Goal: Use online tool/utility: Utilize a website feature to perform a specific function

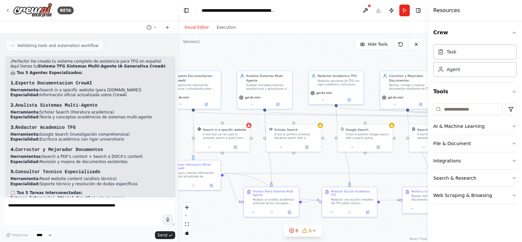
scroll to position [1953, 0]
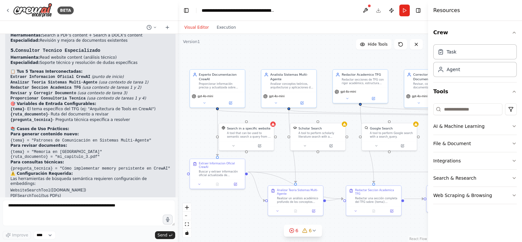
drag, startPoint x: 247, startPoint y: 55, endPoint x: 272, endPoint y: 54, distance: 24.2
click at [272, 54] on div ".deletable-edge-delete-btn { width: 20px; height: 20px; border: 0px solid #ffff…" at bounding box center [303, 138] width 250 height 208
click at [312, 228] on icon at bounding box center [313, 230] width 5 height 5
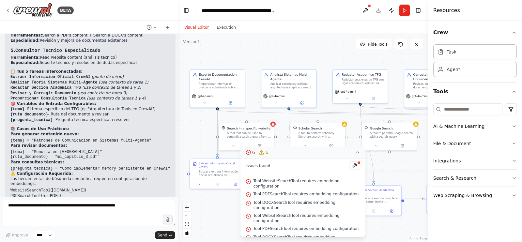
click at [298, 183] on span "Tool WebsiteSearchTool requires embedding configuration" at bounding box center [306, 183] width 107 height 10
click at [480, 182] on button "Search & Research" at bounding box center [474, 178] width 83 height 17
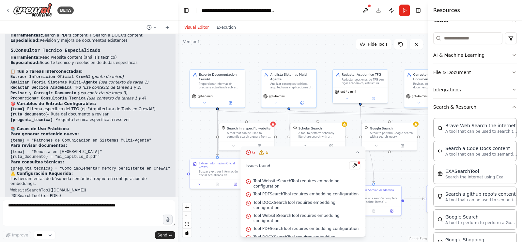
scroll to position [71, 0]
click at [487, 107] on button "Search & Research" at bounding box center [474, 106] width 83 height 17
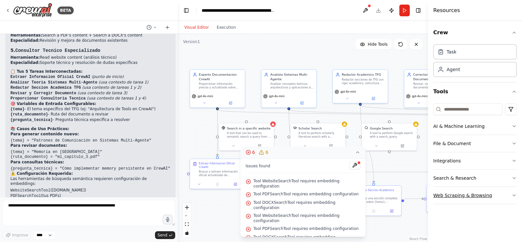
click at [505, 193] on button "Web Scraping & Browsing" at bounding box center [474, 195] width 83 height 17
click at [506, 190] on button "Web Scraping & Browsing" at bounding box center [474, 195] width 83 height 17
click at [238, 133] on div "A tool that can be used to semantic search a query from a specific URL content." at bounding box center [249, 133] width 44 height 7
click at [204, 146] on div ".deletable-edge-delete-btn { width: 20px; height: 20px; border: 0px solid #ffff…" at bounding box center [303, 138] width 250 height 208
click at [234, 147] on div at bounding box center [246, 144] width 55 height 9
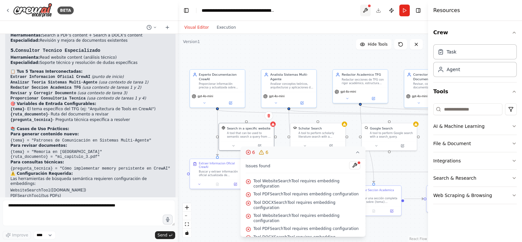
click at [365, 12] on button at bounding box center [365, 11] width 10 height 12
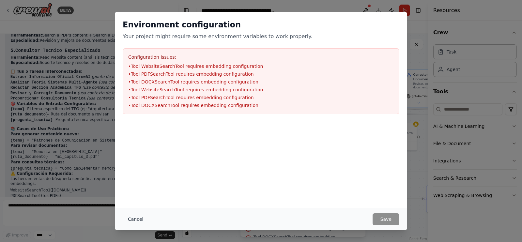
click at [135, 220] on button "Cancel" at bounding box center [136, 219] width 26 height 12
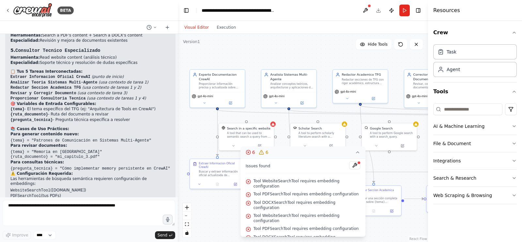
click at [356, 153] on icon at bounding box center [357, 152] width 5 height 5
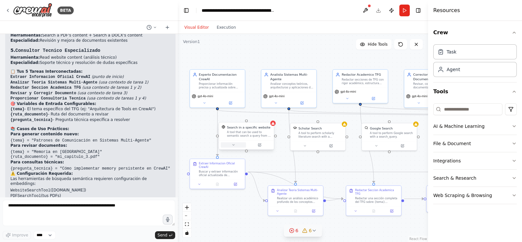
click at [235, 143] on icon at bounding box center [233, 145] width 4 height 4
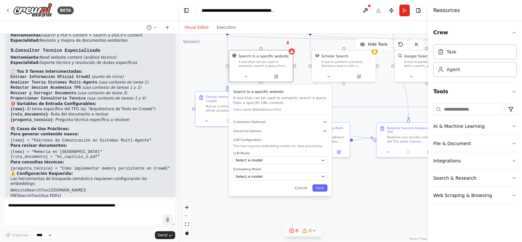
drag, startPoint x: 249, startPoint y: 103, endPoint x: 262, endPoint y: 30, distance: 74.5
click at [262, 30] on div "Visual Editor Execution Version 1 Hide Tools .deletable-edge-delete-btn { width…" at bounding box center [303, 131] width 250 height 221
click at [360, 87] on div ".deletable-edge-delete-btn { width: 20px; height: 20px; border: 0px solid #ffff…" at bounding box center [303, 138] width 250 height 208
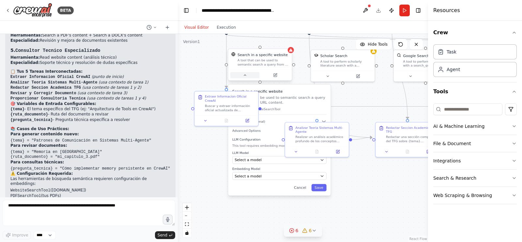
click at [243, 73] on icon at bounding box center [245, 75] width 4 height 4
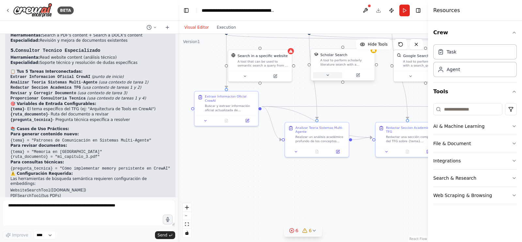
click at [327, 75] on icon at bounding box center [327, 75] width 2 height 1
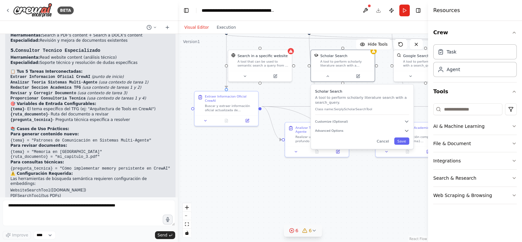
click at [299, 94] on div ".deletable-edge-delete-btn { width: 20px; height: 20px; border: 0px solid #ffff…" at bounding box center [303, 138] width 250 height 208
click at [326, 77] on button at bounding box center [327, 75] width 29 height 6
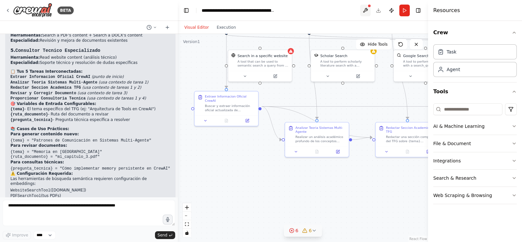
click at [361, 8] on button at bounding box center [365, 11] width 10 height 12
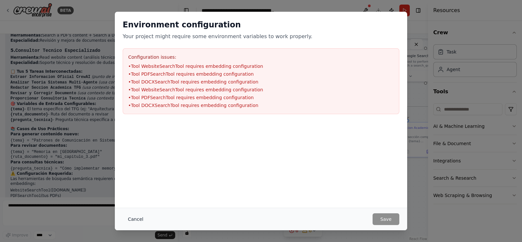
click at [125, 219] on button "Cancel" at bounding box center [136, 219] width 26 height 12
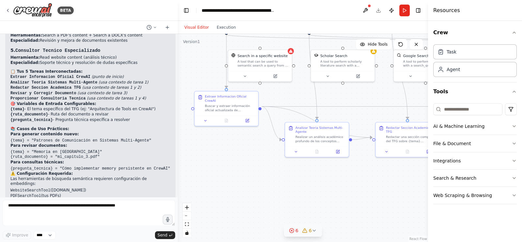
click at [313, 232] on icon at bounding box center [313, 230] width 5 height 5
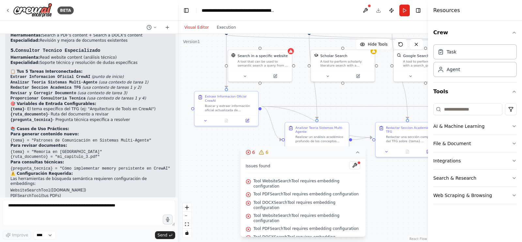
click at [369, 94] on div ".deletable-edge-delete-btn { width: 20px; height: 20px; border: 0px solid #ffff…" at bounding box center [303, 138] width 250 height 208
click at [359, 151] on icon at bounding box center [357, 152] width 5 height 5
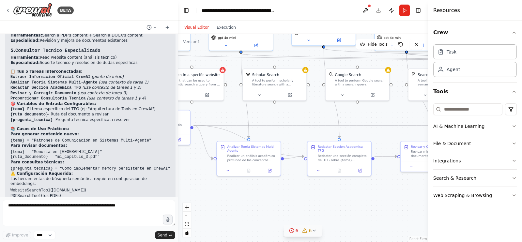
drag, startPoint x: 373, startPoint y: 102, endPoint x: 305, endPoint y: 120, distance: 70.6
click at [305, 120] on div ".deletable-edge-delete-btn { width: 20px; height: 20px; border: 0px solid #ffff…" at bounding box center [303, 138] width 250 height 208
click at [345, 95] on button at bounding box center [341, 94] width 29 height 6
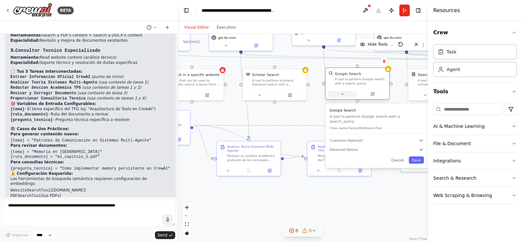
click at [344, 91] on button at bounding box center [341, 94] width 29 height 6
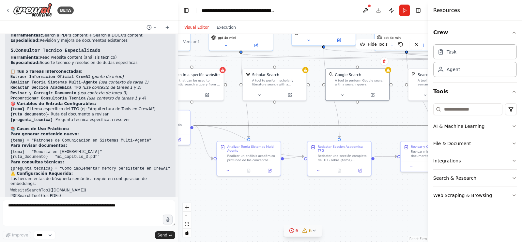
drag, startPoint x: 359, startPoint y: 123, endPoint x: 327, endPoint y: 126, distance: 32.4
click at [327, 125] on icon "Edge from a99bef43-e451-4769-8516-b574500ebac9 to 2adaf1dc-9c65-45a2-8eb1-4fec6…" at bounding box center [338, 125] width 291 height 0
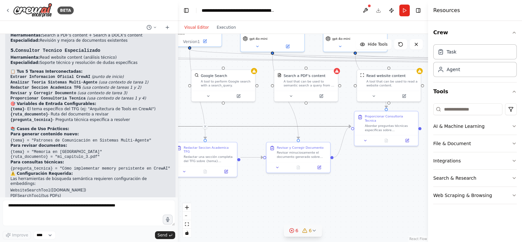
drag, startPoint x: 374, startPoint y: 121, endPoint x: 240, endPoint y: 122, distance: 134.3
click at [240, 122] on div ".deletable-edge-delete-btn { width: 20px; height: 20px; border: 0px solid #ffff…" at bounding box center [303, 138] width 250 height 208
click at [294, 96] on button at bounding box center [290, 95] width 29 height 6
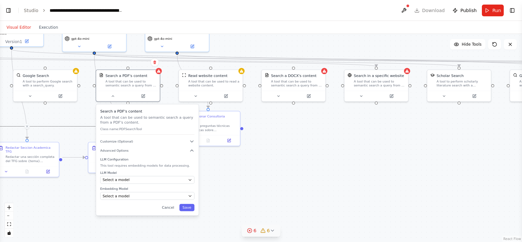
scroll to position [1953, 0]
click at [327, 154] on div ".deletable-edge-delete-btn { width: 20px; height: 20px; border: 0px solid #ffff…" at bounding box center [261, 138] width 522 height 208
click at [118, 93] on button at bounding box center [112, 95] width 29 height 6
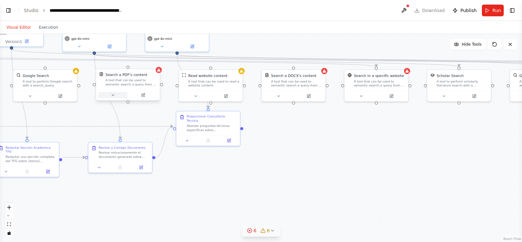
click at [118, 93] on button at bounding box center [112, 95] width 29 height 6
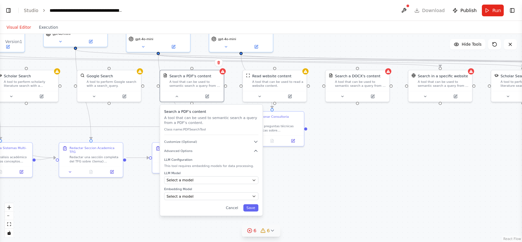
drag, startPoint x: 356, startPoint y: 178, endPoint x: 431, endPoint y: 177, distance: 75.0
click at [431, 177] on div ".deletable-edge-delete-btn { width: 20px; height: 20px; border: 0px solid #ffff…" at bounding box center [261, 138] width 522 height 208
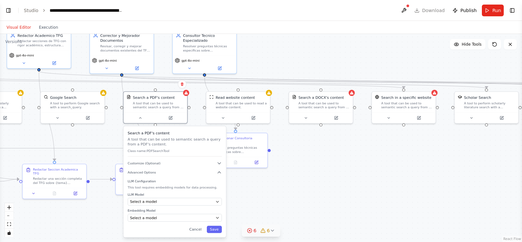
drag, startPoint x: 440, startPoint y: 179, endPoint x: 429, endPoint y: 185, distance: 12.8
click at [429, 185] on div ".deletable-edge-delete-btn { width: 20px; height: 20px; border: 0px solid #ffff…" at bounding box center [261, 138] width 522 height 208
click at [304, 117] on icon at bounding box center [306, 117] width 4 height 4
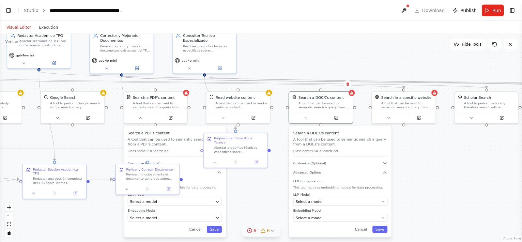
drag, startPoint x: 395, startPoint y: 98, endPoint x: 352, endPoint y: 67, distance: 52.4
click at [279, 146] on div ".deletable-edge-delete-btn { width: 20px; height: 20px; border: 0px solid #ffff…" at bounding box center [261, 138] width 522 height 208
click at [305, 118] on icon at bounding box center [306, 117] width 4 height 4
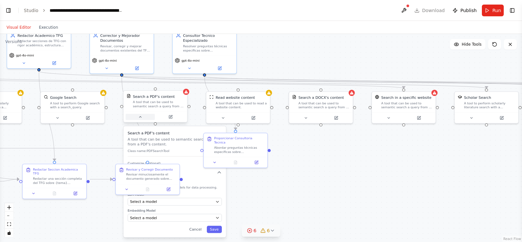
click at [143, 117] on button at bounding box center [140, 117] width 29 height 6
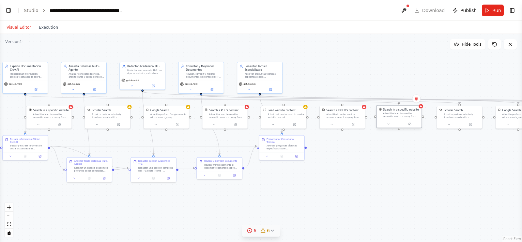
click at [399, 118] on div "A tool that can be used to semantic search a query from a specific URL content." at bounding box center [401, 115] width 36 height 6
click at [374, 178] on div ".deletable-edge-delete-btn { width: 20px; height: 20px; border: 0px solid #ffff…" at bounding box center [261, 138] width 522 height 208
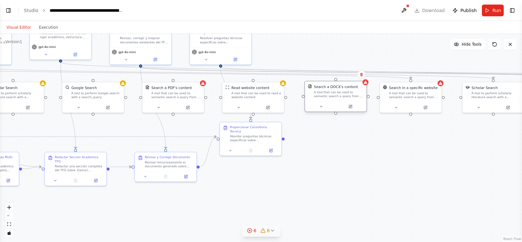
click at [337, 95] on div "A tool that can be used to semantic search a query from a DOCX's content." at bounding box center [339, 94] width 50 height 8
click at [331, 148] on div ".deletable-edge-delete-btn { width: 20px; height: 20px; border: 0px solid #ffff…" at bounding box center [261, 138] width 522 height 208
click at [10, 7] on button "Toggle Left Sidebar" at bounding box center [8, 10] width 9 height 9
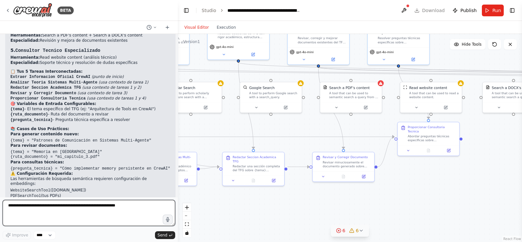
click at [66, 211] on textarea at bounding box center [89, 213] width 172 height 26
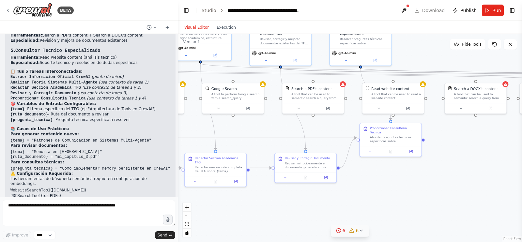
drag, startPoint x: 430, startPoint y: 201, endPoint x: 392, endPoint y: 201, distance: 37.8
click at [392, 201] on div ".deletable-edge-delete-btn { width: 20px; height: 20px; border: 0px solid #ffff…" at bounding box center [350, 138] width 344 height 208
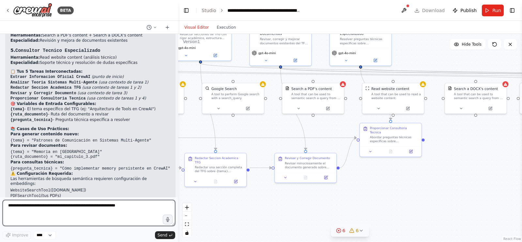
click at [138, 202] on textarea at bounding box center [89, 213] width 172 height 26
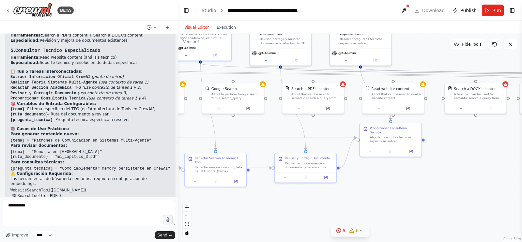
click at [344, 230] on span "6" at bounding box center [343, 230] width 3 height 7
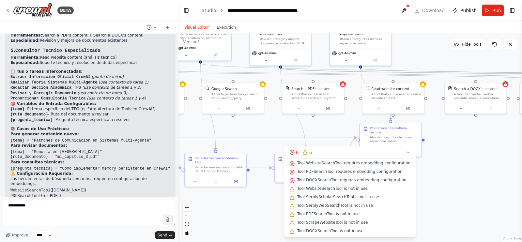
scroll to position [44, 0]
click at [230, 222] on div ".deletable-edge-delete-btn { width: 20px; height: 20px; border: 0px solid #ffff…" at bounding box center [350, 138] width 344 height 208
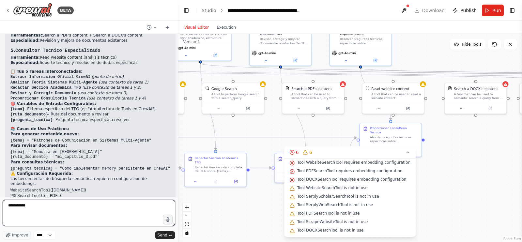
click at [104, 210] on textarea "**********" at bounding box center [89, 213] width 172 height 26
type textarea "**********"
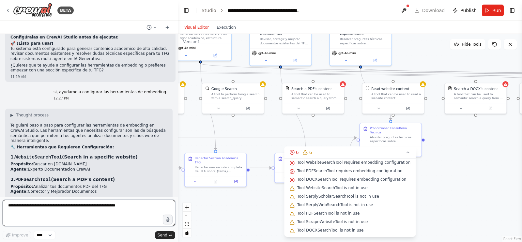
scroll to position [2124, 0]
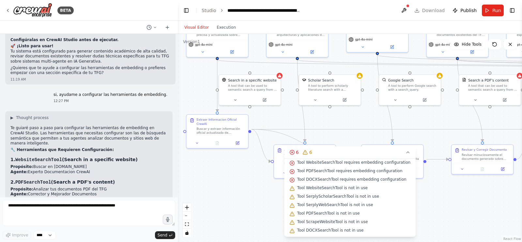
drag, startPoint x: 196, startPoint y: 134, endPoint x: 383, endPoint y: 126, distance: 186.7
click at [383, 126] on div ".deletable-edge-delete-btn { width: 20px; height: 20px; border: 0px solid #ffff…" at bounding box center [350, 138] width 344 height 208
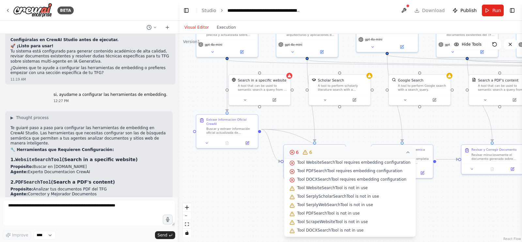
click at [406, 152] on icon at bounding box center [407, 152] width 3 height 1
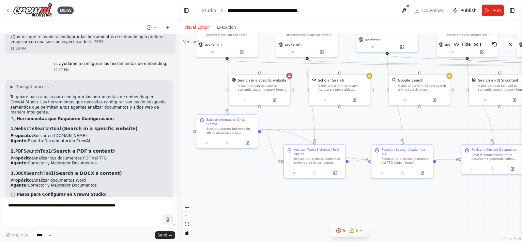
scroll to position [2155, 0]
click at [274, 99] on icon at bounding box center [274, 98] width 3 height 3
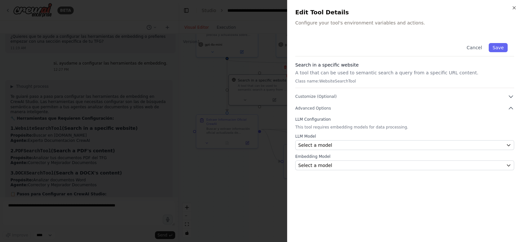
click at [204, 54] on div at bounding box center [261, 121] width 522 height 242
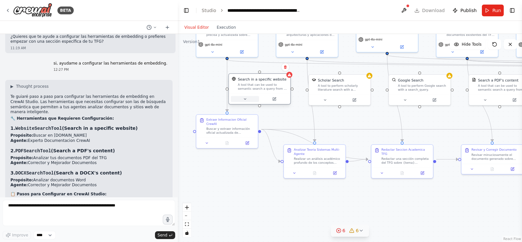
click at [255, 97] on button at bounding box center [245, 99] width 28 height 6
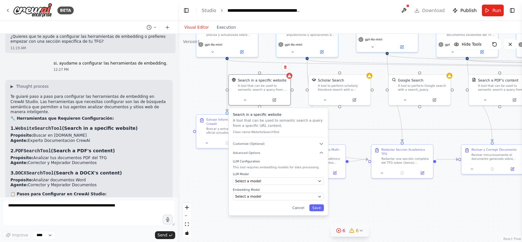
click at [261, 147] on div "Search in a specific website A tool that can be used to semantic search a query…" at bounding box center [278, 161] width 99 height 107
click at [306, 146] on div "Search in a specific website A tool that can be used to semantic search a query…" at bounding box center [278, 161] width 99 height 107
click at [321, 152] on icon "button" at bounding box center [321, 152] width 3 height 1
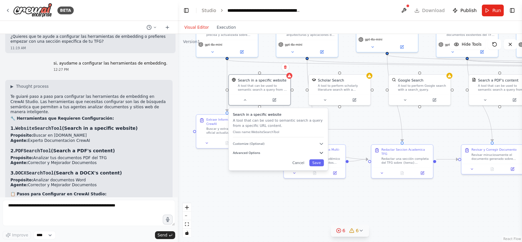
click at [321, 152] on icon "button" at bounding box center [321, 152] width 5 height 5
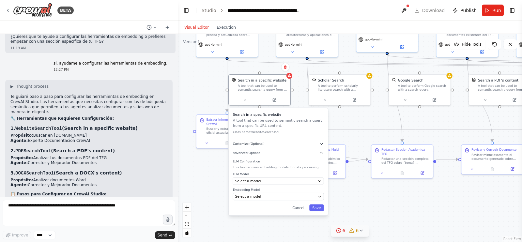
click at [322, 144] on icon "button" at bounding box center [321, 143] width 5 height 5
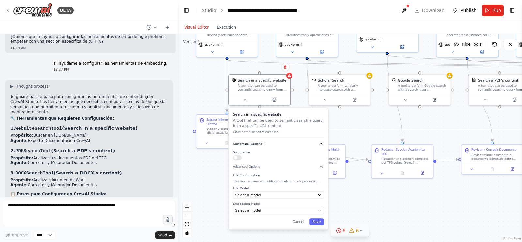
click at [322, 144] on icon "button" at bounding box center [321, 143] width 5 height 5
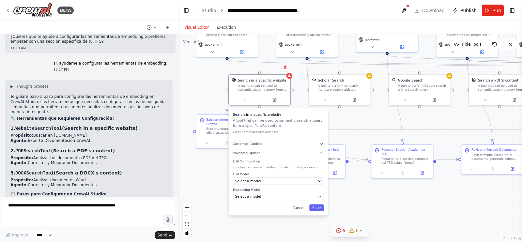
click at [121, 192] on h2 "📋 Pasos para Configurar en CrewAI Studio:" at bounding box center [88, 194] width 157 height 5
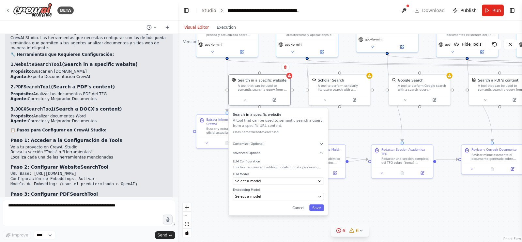
scroll to position [2219, 0]
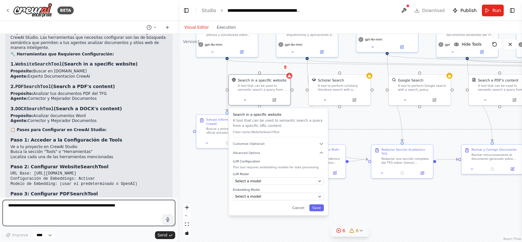
click at [113, 216] on textarea at bounding box center [89, 213] width 172 height 26
type textarea "*"
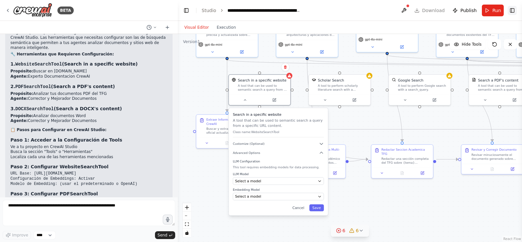
click at [515, 11] on button "Toggle Right Sidebar" at bounding box center [511, 10] width 9 height 9
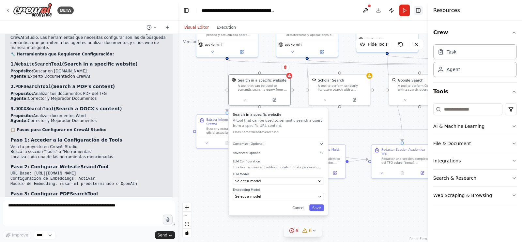
click at [418, 12] on button "Toggle Right Sidebar" at bounding box center [417, 10] width 9 height 9
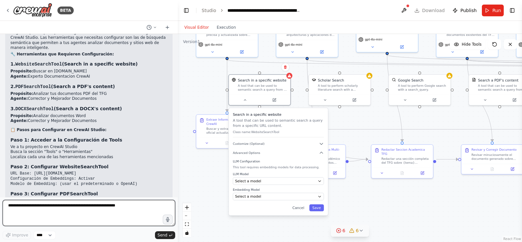
click at [119, 206] on textarea at bounding box center [89, 213] width 172 height 26
type textarea "*"
type textarea "**********"
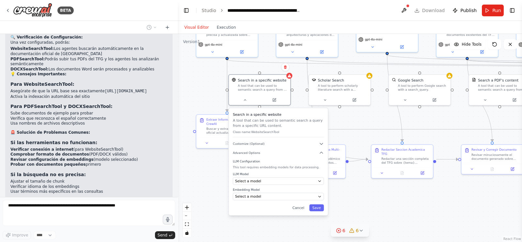
scroll to position [2505, 0]
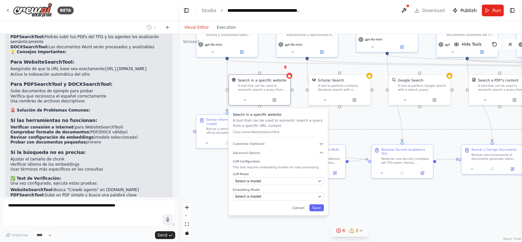
click at [127, 214] on div "12:27 PM" at bounding box center [88, 216] width 157 height 5
click at [245, 103] on div at bounding box center [260, 99] width 62 height 10
click at [246, 100] on icon at bounding box center [245, 99] width 4 height 4
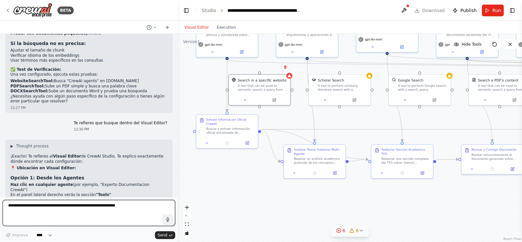
scroll to position [2601, 0]
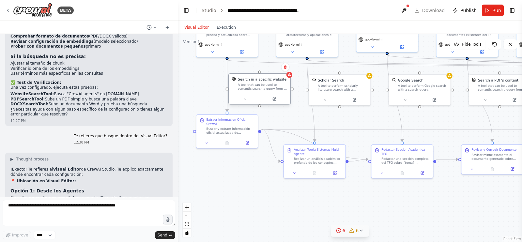
click at [252, 90] on div "A tool that can be used to semantic search a query from a specific URL content." at bounding box center [263, 87] width 50 height 8
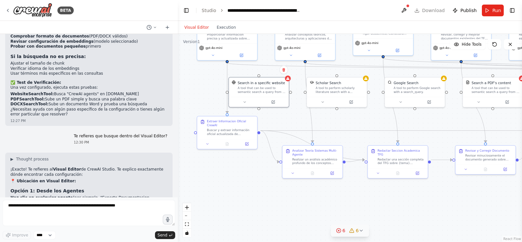
drag, startPoint x: 137, startPoint y: 169, endPoint x: 144, endPoint y: 150, distance: 19.4
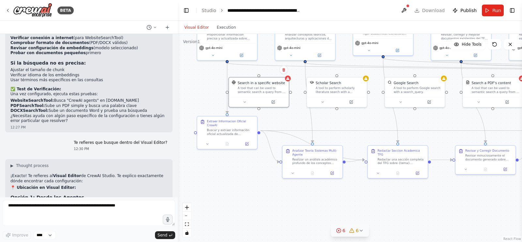
scroll to position [2580, 0]
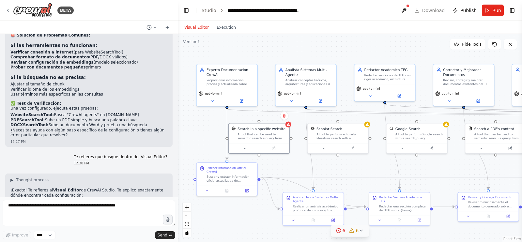
drag, startPoint x: 278, startPoint y: 121, endPoint x: 291, endPoint y: 168, distance: 48.2
click at [291, 168] on div ".deletable-edge-delete-btn { width: 20px; height: 20px; border: 0px solid #ffff…" at bounding box center [350, 138] width 344 height 208
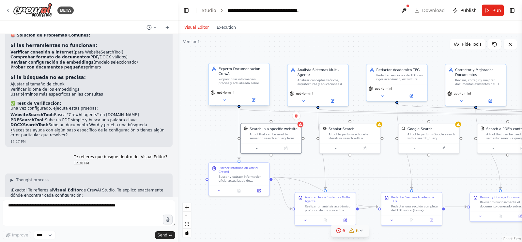
click at [245, 77] on div "Proporcionar información precisa y actualizada sobre CrewAI basada en la docume…" at bounding box center [242, 81] width 48 height 8
click at [226, 102] on button at bounding box center [225, 100] width 28 height 6
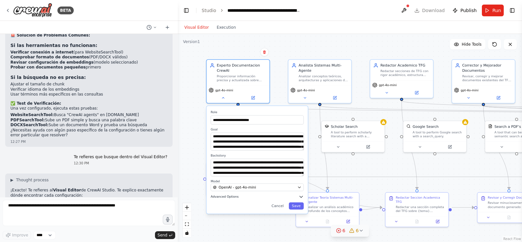
click at [303, 195] on icon "button" at bounding box center [300, 196] width 5 height 5
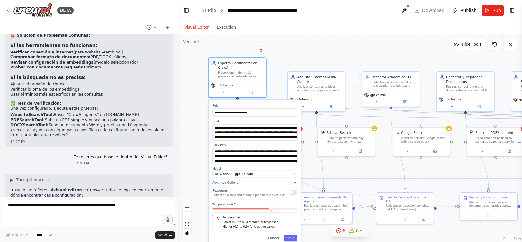
drag, startPoint x: 274, startPoint y: 209, endPoint x: 271, endPoint y: 195, distance: 15.0
click at [271, 195] on p "Reflect on a task and create a plan before execution" at bounding box center [248, 195] width 73 height 4
click at [223, 95] on div "gpt-4o-mini" at bounding box center [237, 88] width 57 height 16
click at [224, 91] on icon at bounding box center [224, 92] width 4 height 4
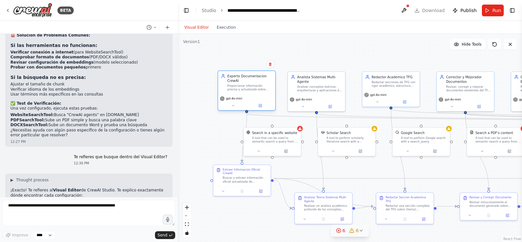
drag, startPoint x: 236, startPoint y: 76, endPoint x: 242, endPoint y: 90, distance: 15.2
click at [242, 90] on div "Proporcionar información precisa y actualizada sobre CrewAI basada en la docume…" at bounding box center [249, 87] width 45 height 7
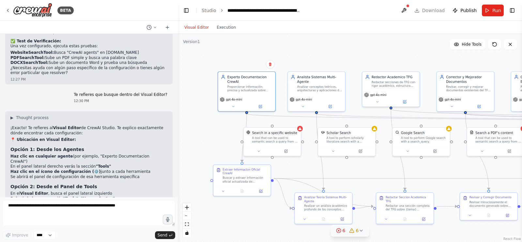
scroll to position [2643, 0]
click at [513, 7] on button "Toggle Right Sidebar" at bounding box center [511, 10] width 9 height 9
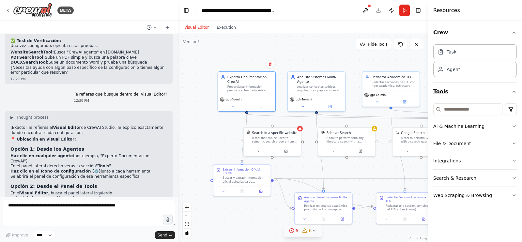
click at [510, 90] on button "Tools" at bounding box center [474, 91] width 83 height 18
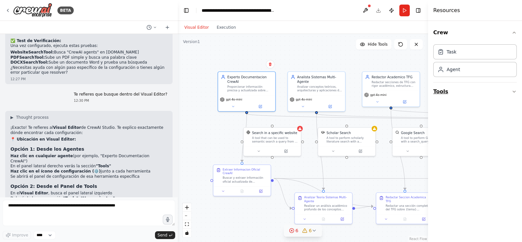
click at [510, 90] on button "Tools" at bounding box center [474, 91] width 83 height 18
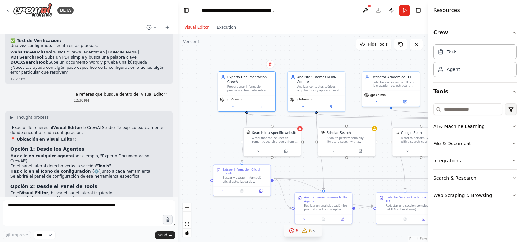
click at [510, 108] on html "BETA Hello! I'm the CrewAI assistant. What kind of automation do you want to bu…" at bounding box center [261, 121] width 522 height 242
click at [491, 87] on html "BETA Hello! I'm the CrewAI assistant. What kind of automation do you want to bu…" at bounding box center [261, 121] width 522 height 242
click at [471, 193] on button "Web Scraping & Browsing" at bounding box center [474, 195] width 83 height 17
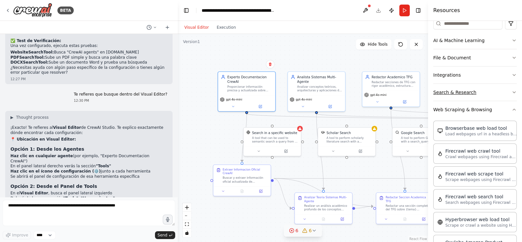
scroll to position [85, 0]
click at [478, 90] on button "Search & Research" at bounding box center [474, 92] width 83 height 17
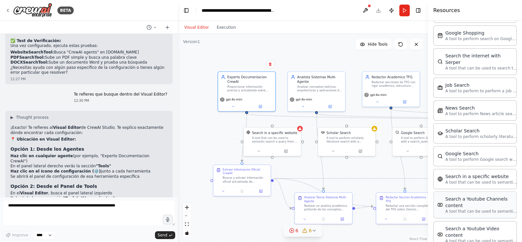
scroll to position [278, 0]
click at [481, 176] on div "Search in a specific website A tool that can be used to semantic search a query…" at bounding box center [474, 178] width 83 height 20
click at [478, 179] on p "A tool that can be used to semantic search a query from a specific URL content." at bounding box center [481, 181] width 72 height 5
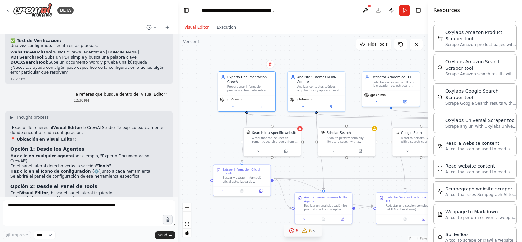
scroll to position [644, 0]
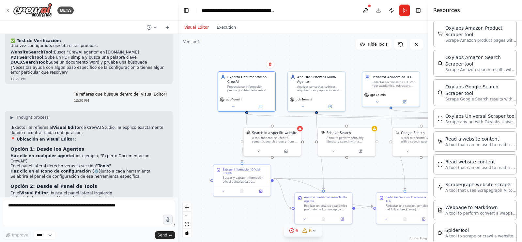
click at [381, 162] on div ".deletable-edge-delete-btn { width: 20px; height: 20px; border: 0px solid #ffff…" at bounding box center [303, 138] width 250 height 208
click at [422, 17] on header "**********" at bounding box center [303, 10] width 250 height 21
click at [420, 12] on button "Toggle Right Sidebar" at bounding box center [417, 10] width 9 height 9
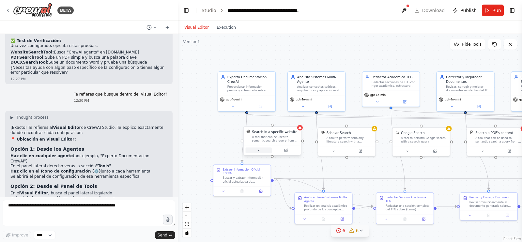
click at [262, 151] on button at bounding box center [259, 150] width 26 height 6
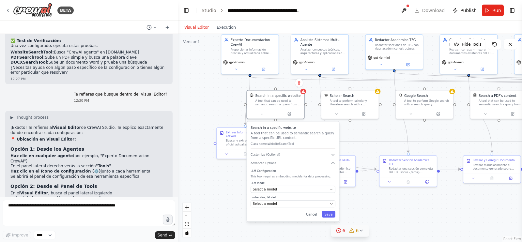
drag, startPoint x: 359, startPoint y: 172, endPoint x: 362, endPoint y: 135, distance: 37.3
click at [362, 135] on div ".deletable-edge-delete-btn { width: 20px; height: 20px; border: 0px solid #ffff…" at bounding box center [350, 138] width 344 height 208
click at [302, 187] on div "Select a model" at bounding box center [290, 189] width 75 height 5
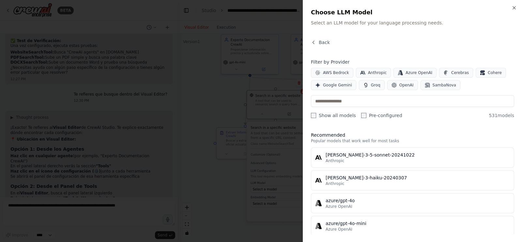
click at [189, 84] on div at bounding box center [261, 121] width 522 height 242
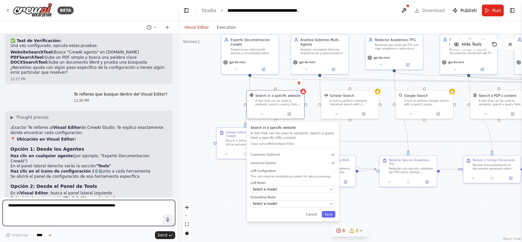
click at [141, 209] on textarea at bounding box center [89, 213] width 172 height 26
paste textarea "**********"
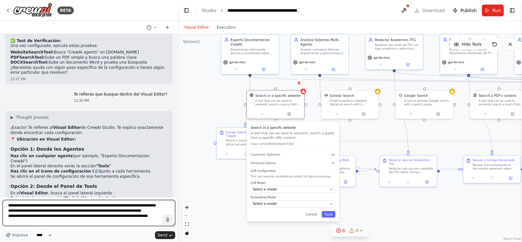
scroll to position [8, 0]
type textarea "**********"
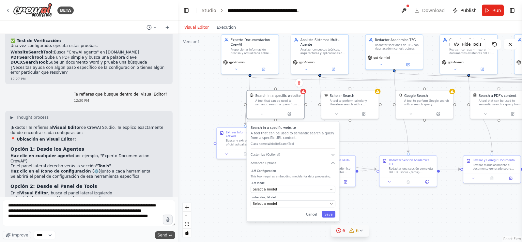
click at [164, 236] on span "Send" at bounding box center [162, 234] width 10 height 5
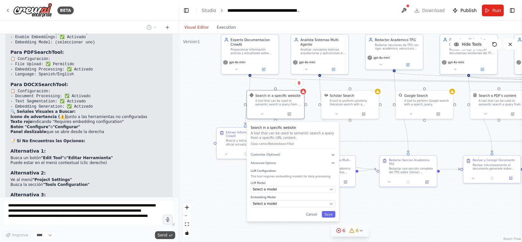
scroll to position [2911, 0]
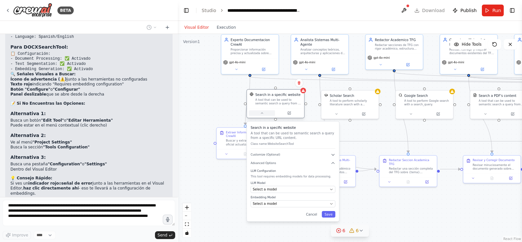
click at [262, 113] on icon at bounding box center [262, 113] width 4 height 4
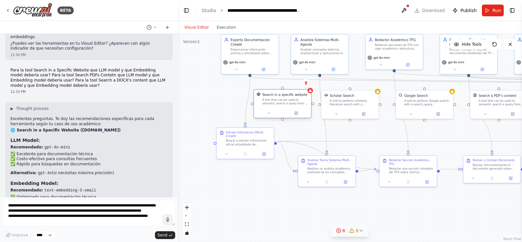
drag, startPoint x: 275, startPoint y: 102, endPoint x: 284, endPoint y: 104, distance: 9.3
click at [284, 104] on div "A tool that can be used to semantic search a query from a specific URL content." at bounding box center [285, 101] width 46 height 7
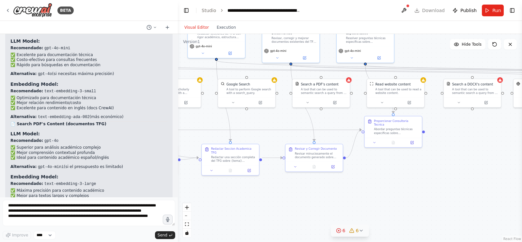
drag, startPoint x: 370, startPoint y: 136, endPoint x: 192, endPoint y: 125, distance: 178.1
click at [192, 125] on div ".deletable-edge-delete-btn { width: 20px; height: 20px; border: 0px solid #ffff…" at bounding box center [350, 138] width 344 height 208
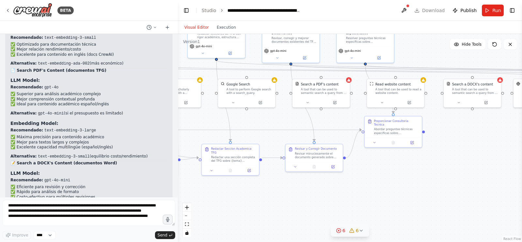
drag, startPoint x: 422, startPoint y: 160, endPoint x: 289, endPoint y: 177, distance: 134.0
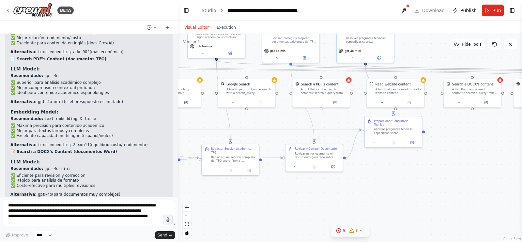
drag, startPoint x: 289, startPoint y: 177, endPoint x: 419, endPoint y: 200, distance: 132.7
click at [419, 200] on div ".deletable-edge-delete-btn { width: 20px; height: 20px; border: 0px solid #ffff…" at bounding box center [350, 138] width 344 height 208
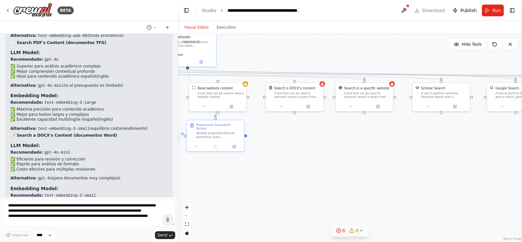
drag, startPoint x: 415, startPoint y: 200, endPoint x: 241, endPoint y: 203, distance: 173.8
click at [241, 203] on div ".deletable-edge-delete-btn { width: 20px; height: 20px; border: 0px solid #ffff…" at bounding box center [350, 138] width 344 height 208
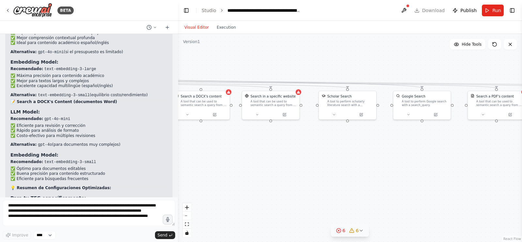
drag, startPoint x: 341, startPoint y: 167, endPoint x: 247, endPoint y: 175, distance: 94.0
click at [247, 175] on div ".deletable-edge-delete-btn { width: 20px; height: 20px; border: 0px solid #ffff…" at bounding box center [350, 138] width 344 height 208
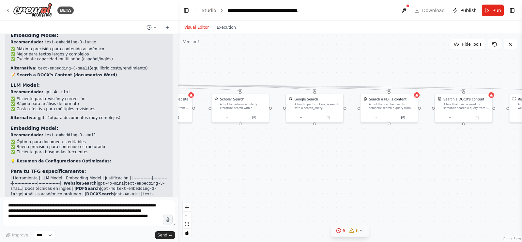
drag, startPoint x: 385, startPoint y: 158, endPoint x: 278, endPoint y: 161, distance: 107.3
click at [278, 161] on div ".deletable-edge-delete-btn { width: 20px; height: 20px; border: 0px solid #ffff…" at bounding box center [350, 138] width 344 height 208
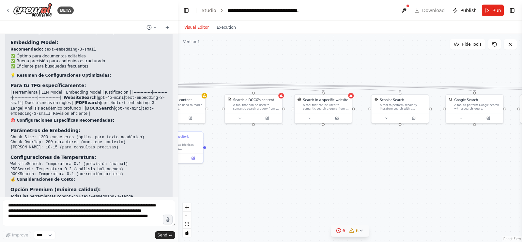
drag, startPoint x: 312, startPoint y: 168, endPoint x: 472, endPoint y: 169, distance: 160.1
click at [472, 169] on div ".deletable-edge-delete-btn { width: 20px; height: 20px; border: 0px solid #ffff…" at bounding box center [350, 138] width 344 height 208
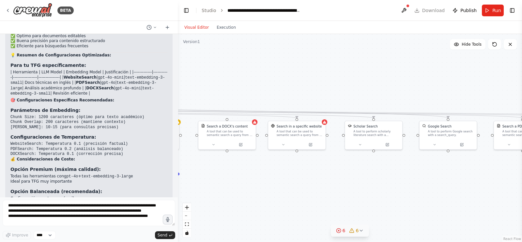
scroll to position [3419, 0]
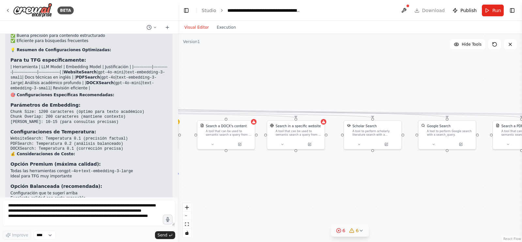
drag, startPoint x: 309, startPoint y: 180, endPoint x: 281, endPoint y: 206, distance: 38.1
click at [281, 206] on div ".deletable-edge-delete-btn { width: 20px; height: 20px; border: 0px solid #ffff…" at bounding box center [350, 138] width 344 height 208
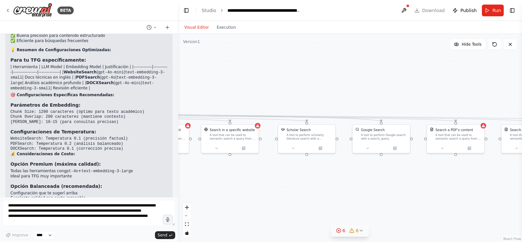
drag, startPoint x: 397, startPoint y: 206, endPoint x: 332, endPoint y: 210, distance: 66.0
click at [332, 210] on div ".deletable-edge-delete-btn { width: 20px; height: 20px; border: 0px solid #ffff…" at bounding box center [350, 138] width 344 height 208
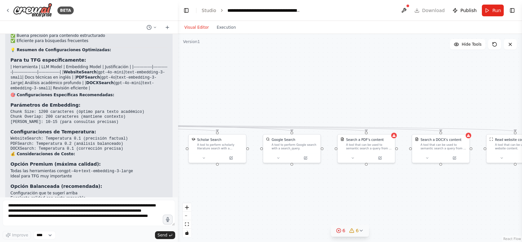
drag, startPoint x: 401, startPoint y: 203, endPoint x: 311, endPoint y: 213, distance: 89.9
click at [311, 213] on div ".deletable-edge-delete-btn { width: 20px; height: 20px; border: 0px solid #ffff…" at bounding box center [350, 138] width 344 height 208
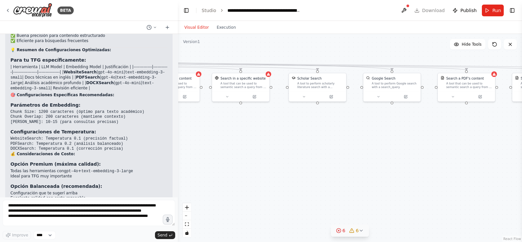
drag, startPoint x: 381, startPoint y: 207, endPoint x: 521, endPoint y: 145, distance: 153.4
click at [521, 145] on div "BETA Hello! I'm the CrewAI assistant. What kind of automation do you want to bu…" at bounding box center [261, 121] width 522 height 242
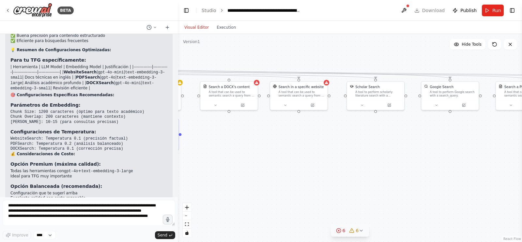
drag, startPoint x: 321, startPoint y: 147, endPoint x: 378, endPoint y: 156, distance: 58.3
click at [378, 156] on div ".deletable-edge-delete-btn { width: 20px; height: 20px; border: 0px solid #ffff…" at bounding box center [350, 138] width 344 height 208
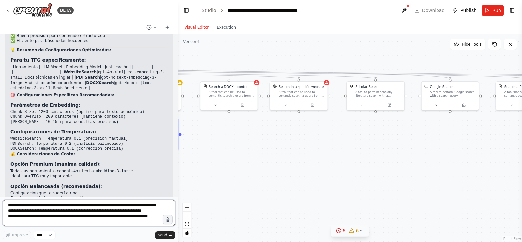
click at [105, 213] on textarea "**********" at bounding box center [89, 213] width 172 height 26
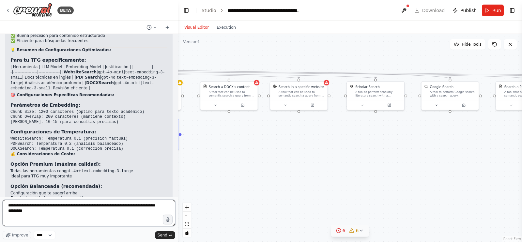
type textarea "**********"
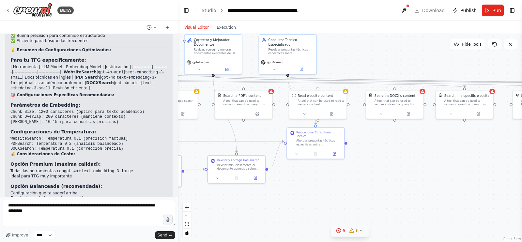
drag, startPoint x: 280, startPoint y: 142, endPoint x: 447, endPoint y: 151, distance: 167.5
click at [447, 151] on div ".deletable-edge-delete-btn { width: 20px; height: 20px; border: 0px solid #ffff…" at bounding box center [350, 138] width 344 height 208
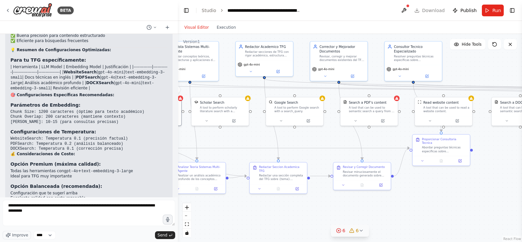
drag, startPoint x: 354, startPoint y: 167, endPoint x: 477, endPoint y: 174, distance: 123.8
click at [477, 174] on div ".deletable-edge-delete-btn { width: 20px; height: 20px; border: 0px solid #ffff…" at bounding box center [350, 138] width 344 height 208
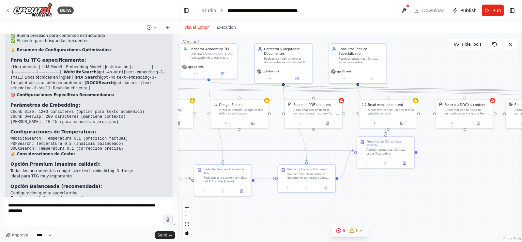
drag, startPoint x: 406, startPoint y: 201, endPoint x: 344, endPoint y: 202, distance: 62.0
click at [344, 202] on div ".deletable-edge-delete-btn { width: 20px; height: 20px; border: 0px solid #ffff…" at bounding box center [350, 138] width 344 height 208
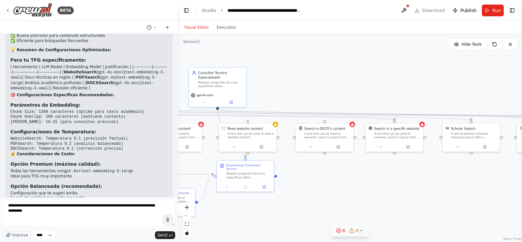
drag, startPoint x: 403, startPoint y: 192, endPoint x: 328, endPoint y: 199, distance: 75.3
click at [328, 199] on div ".deletable-edge-delete-btn { width: 20px; height: 20px; border: 0px solid #ffff…" at bounding box center [350, 138] width 344 height 208
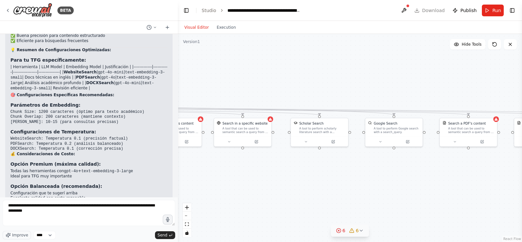
drag, startPoint x: 408, startPoint y: 181, endPoint x: 288, endPoint y: 172, distance: 120.3
click at [288, 172] on div ".deletable-edge-delete-btn { width: 20px; height: 20px; border: 0px solid #ffff…" at bounding box center [350, 138] width 344 height 208
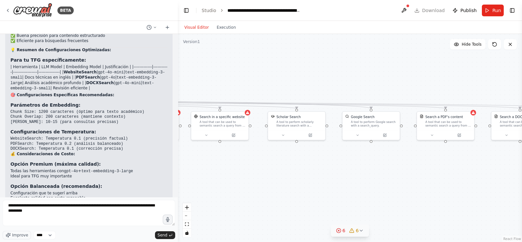
drag, startPoint x: 348, startPoint y: 195, endPoint x: 352, endPoint y: 192, distance: 4.9
click at [352, 192] on div ".deletable-edge-delete-btn { width: 20px; height: 20px; border: 0px solid #ffff…" at bounding box center [350, 138] width 344 height 208
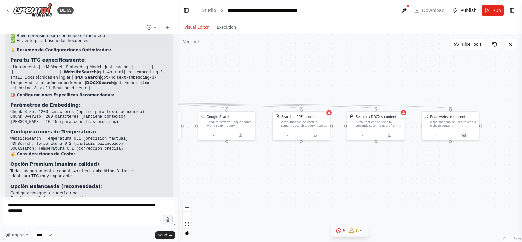
drag, startPoint x: 313, startPoint y: 185, endPoint x: 242, endPoint y: 185, distance: 71.1
click at [242, 185] on div ".deletable-edge-delete-btn { width: 20px; height: 20px; border: 0px solid #ffff…" at bounding box center [350, 138] width 344 height 208
click at [160, 235] on span "Send" at bounding box center [162, 234] width 10 height 5
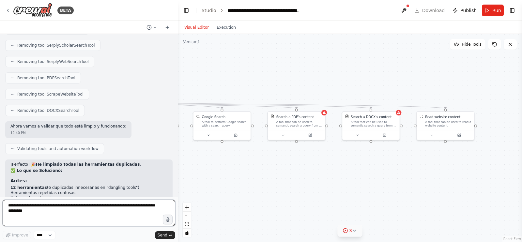
scroll to position [3796, 0]
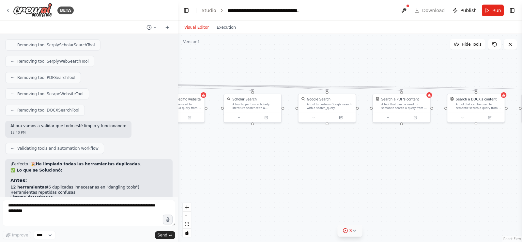
drag, startPoint x: 239, startPoint y: 89, endPoint x: 410, endPoint y: 67, distance: 172.5
click at [410, 67] on div ".deletable-edge-delete-btn { width: 20px; height: 20px; border: 0px solid #ffff…" at bounding box center [350, 138] width 344 height 208
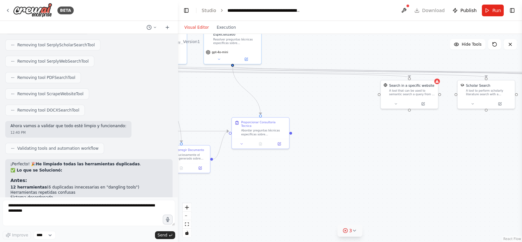
drag, startPoint x: 280, startPoint y: 197, endPoint x: 446, endPoint y: 187, distance: 166.9
click at [446, 187] on div ".deletable-edge-delete-btn { width: 20px; height: 20px; border: 0px solid #ffff…" at bounding box center [350, 138] width 344 height 208
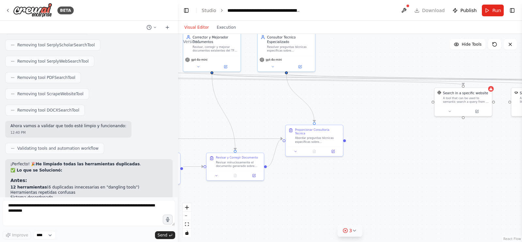
drag, startPoint x: 400, startPoint y: 181, endPoint x: 431, endPoint y: 186, distance: 31.7
click at [431, 186] on div ".deletable-edge-delete-btn { width: 20px; height: 20px; border: 0px solid #ffff…" at bounding box center [350, 138] width 344 height 208
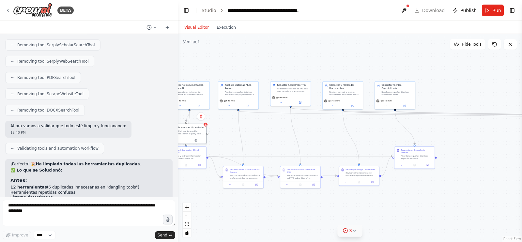
drag, startPoint x: 472, startPoint y: 131, endPoint x: 176, endPoint y: 135, distance: 296.4
click at [176, 135] on div "BETA Hello! I'm the CrewAI assistant. What kind of automation do you want to bu…" at bounding box center [261, 121] width 522 height 242
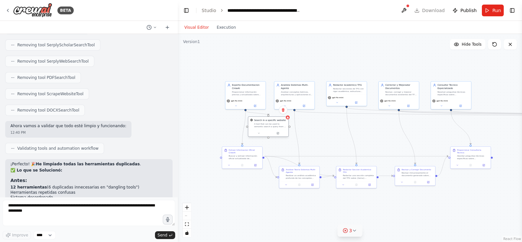
drag, startPoint x: 247, startPoint y: 136, endPoint x: 277, endPoint y: 128, distance: 30.4
click at [277, 128] on div "Search in a specific website A tool that can be used to semantic search a query…" at bounding box center [268, 123] width 40 height 13
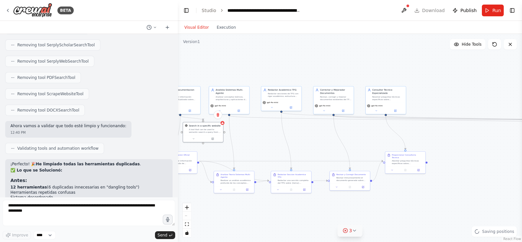
drag, startPoint x: 366, startPoint y: 131, endPoint x: 280, endPoint y: 140, distance: 86.9
click at [280, 140] on div ".deletable-edge-delete-btn { width: 20px; height: 20px; border: 0px solid #ffff…" at bounding box center [350, 138] width 344 height 208
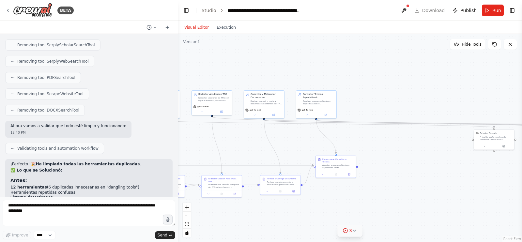
drag, startPoint x: 470, startPoint y: 138, endPoint x: 435, endPoint y: 138, distance: 35.5
click at [435, 138] on div ".deletable-edge-delete-btn { width: 20px; height: 20px; border: 0px solid #ffff…" at bounding box center [350, 138] width 344 height 208
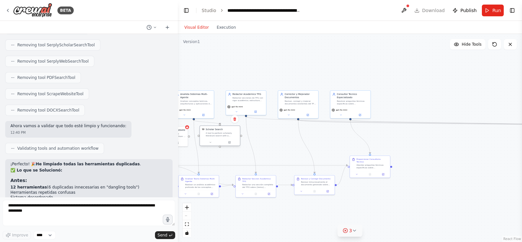
drag, startPoint x: 492, startPoint y: 140, endPoint x: 218, endPoint y: 136, distance: 273.3
click at [218, 136] on div "A tool to perform scholarly literature search with a search_query." at bounding box center [222, 134] width 32 height 5
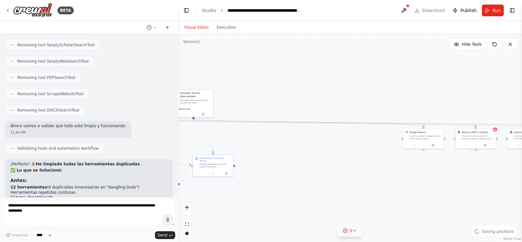
drag, startPoint x: 401, startPoint y: 139, endPoint x: 284, endPoint y: 140, distance: 117.4
click at [246, 139] on div ".deletable-edge-delete-btn { width: 20px; height: 20px; border: 0px solid #ffff…" at bounding box center [350, 138] width 344 height 208
drag, startPoint x: 419, startPoint y: 138, endPoint x: 180, endPoint y: 138, distance: 239.3
click at [180, 138] on div "A tool to perform Google search with a search_query." at bounding box center [193, 137] width 32 height 5
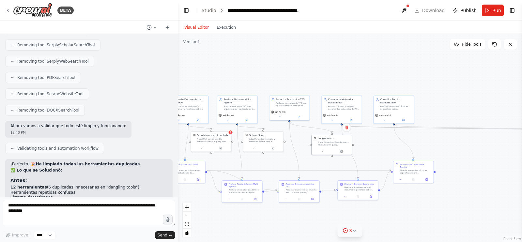
drag, startPoint x: 276, startPoint y: 152, endPoint x: 424, endPoint y: 156, distance: 148.4
click at [424, 156] on div ".deletable-edge-delete-btn { width: 20px; height: 20px; border: 0px solid #ffff…" at bounding box center [350, 138] width 344 height 208
drag, startPoint x: 333, startPoint y: 144, endPoint x: 320, endPoint y: 141, distance: 13.4
click at [320, 141] on div "A tool to perform Google search with a search_query." at bounding box center [323, 139] width 32 height 5
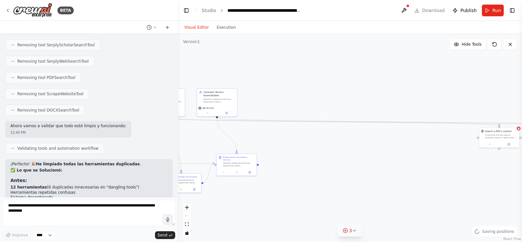
drag, startPoint x: 471, startPoint y: 161, endPoint x: 392, endPoint y: 170, distance: 80.0
click at [305, 155] on div ".deletable-edge-delete-btn { width: 20px; height: 20px; border: 0px solid #ffff…" at bounding box center [350, 138] width 344 height 208
drag, startPoint x: 442, startPoint y: 176, endPoint x: 447, endPoint y: 157, distance: 19.1
click at [375, 175] on div ".deletable-edge-delete-btn { width: 20px; height: 20px; border: 0px solid #ffff…" at bounding box center [350, 138] width 344 height 208
drag, startPoint x: 442, startPoint y: 138, endPoint x: 208, endPoint y: 138, distance: 234.1
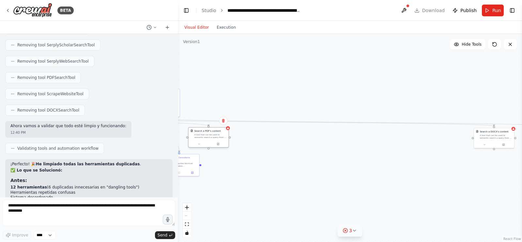
click at [208, 138] on div "A tool that can be used to semantic search a query from a PDF's content." at bounding box center [210, 135] width 32 height 5
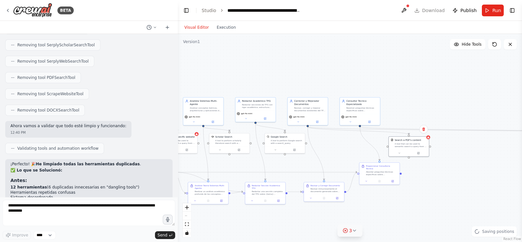
drag, startPoint x: 248, startPoint y: 183, endPoint x: 448, endPoint y: 191, distance: 200.4
click at [448, 191] on div ".deletable-edge-delete-btn { width: 20px; height: 20px; border: 0px solid #ffff…" at bounding box center [350, 138] width 344 height 208
drag, startPoint x: 408, startPoint y: 145, endPoint x: 333, endPoint y: 140, distance: 74.8
click at [333, 140] on div "A tool that can be used to semantic search a query from a PDF's content." at bounding box center [339, 141] width 32 height 5
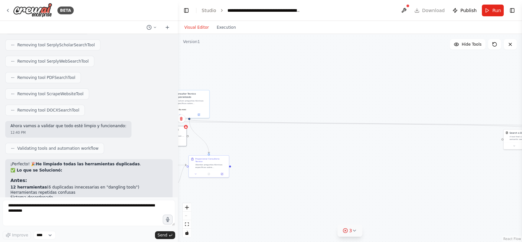
drag, startPoint x: 476, startPoint y: 167, endPoint x: 301, endPoint y: 160, distance: 174.9
click at [298, 160] on div ".deletable-edge-delete-btn { width: 20px; height: 20px; border: 0px solid #ffff…" at bounding box center [350, 138] width 344 height 208
drag, startPoint x: 516, startPoint y: 136, endPoint x: 220, endPoint y: 137, distance: 296.7
click at [220, 137] on div "A tool that can be used to semantic search a query from a DOCX's content." at bounding box center [223, 136] width 32 height 5
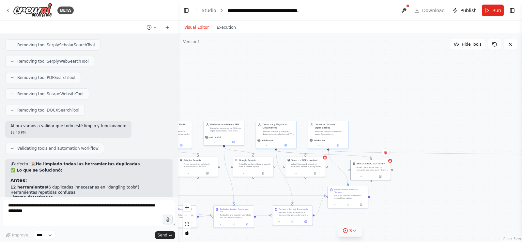
drag, startPoint x: 320, startPoint y: 169, endPoint x: 470, endPoint y: 200, distance: 152.6
click at [470, 200] on div ".deletable-edge-delete-btn { width: 20px; height: 20px; border: 0px solid #ffff…" at bounding box center [350, 138] width 344 height 208
drag, startPoint x: 281, startPoint y: 136, endPoint x: 279, endPoint y: 96, distance: 39.8
click at [279, 96] on div "Corrector y Mejorador Documentos Revisar, corregir y mejorar documentos existen…" at bounding box center [273, 89] width 40 height 16
drag, startPoint x: 335, startPoint y: 130, endPoint x: 367, endPoint y: 85, distance: 55.4
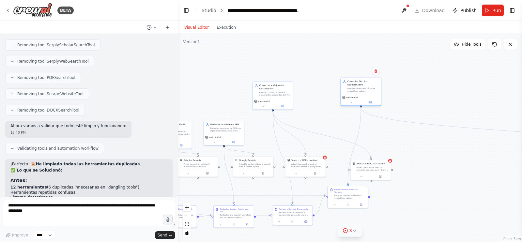
click at [367, 85] on div "Consultor Tecnico Especializado Resolver preguntas técnicas específicas sobre {…" at bounding box center [363, 86] width 32 height 12
drag, startPoint x: 372, startPoint y: 167, endPoint x: 322, endPoint y: 128, distance: 63.1
click at [322, 128] on div "A tool that can be used to semantic search a query from a DOCX's content." at bounding box center [323, 128] width 32 height 5
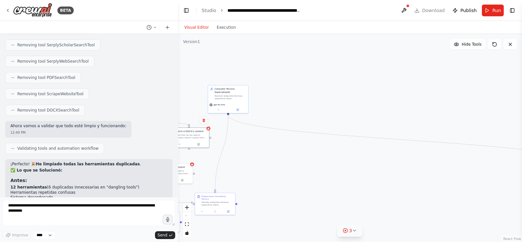
drag, startPoint x: 438, startPoint y: 178, endPoint x: 305, endPoint y: 185, distance: 133.2
click at [305, 185] on div ".deletable-edge-delete-btn { width: 20px; height: 20px; border: 0px solid #ffff…" at bounding box center [350, 138] width 344 height 208
drag, startPoint x: 300, startPoint y: 169, endPoint x: 342, endPoint y: 164, distance: 42.7
click at [251, 163] on div ".deletable-edge-delete-btn { width: 20px; height: 20px; border: 0px solid #ffff…" at bounding box center [350, 138] width 344 height 208
drag, startPoint x: 420, startPoint y: 150, endPoint x: 181, endPoint y: 122, distance: 240.6
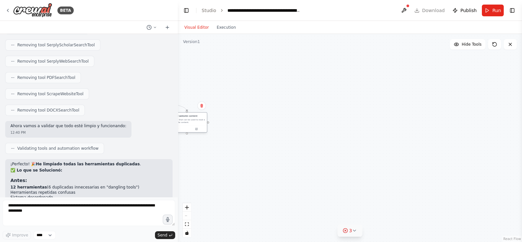
click at [181, 122] on div "A tool that can be used to read a website content." at bounding box center [188, 120] width 32 height 5
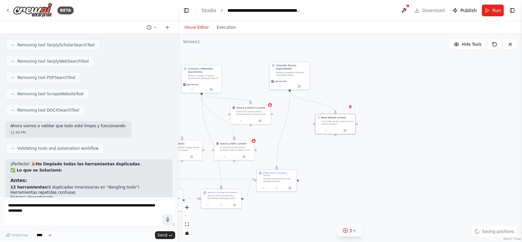
drag, startPoint x: 228, startPoint y: 184, endPoint x: 375, endPoint y: 185, distance: 146.7
click at [375, 185] on div ".deletable-edge-delete-btn { width: 20px; height: 20px; border: 0px solid #ffff…" at bounding box center [350, 138] width 344 height 208
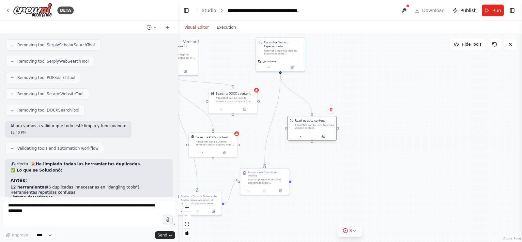
drag, startPoint x: 350, startPoint y: 107, endPoint x: 328, endPoint y: 124, distance: 28.2
click at [328, 124] on div "Read website content A tool that can be used to read a website content." at bounding box center [314, 124] width 39 height 11
click at [344, 158] on div ".deletable-edge-delete-btn { width: 20px; height: 20px; border: 0px solid #ffff…" at bounding box center [350, 138] width 344 height 208
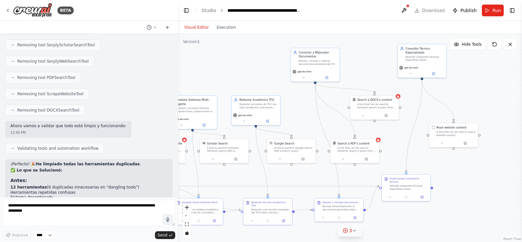
drag, startPoint x: 336, startPoint y: 181, endPoint x: 479, endPoint y: 187, distance: 142.9
click at [479, 187] on div ".deletable-edge-delete-btn { width: 20px; height: 20px; border: 0px solid #ffff…" at bounding box center [350, 138] width 344 height 208
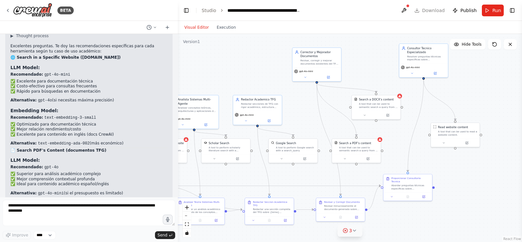
scroll to position [3138, 0]
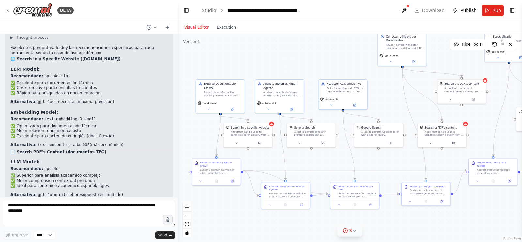
drag, startPoint x: 227, startPoint y: 74, endPoint x: 313, endPoint y: 58, distance: 87.8
click at [313, 58] on div ".deletable-edge-delete-btn { width: 20px; height: 20px; border: 0px solid #ffff…" at bounding box center [350, 138] width 344 height 208
click at [238, 141] on icon at bounding box center [237, 142] width 3 height 3
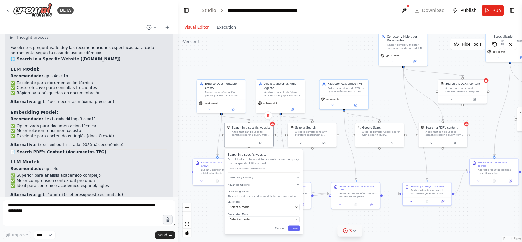
click at [125, 192] on p "Alternativa: gpt-4o-mini (si el presupuesto es limitado)" at bounding box center [88, 195] width 157 height 6
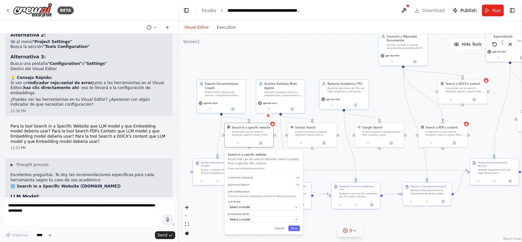
scroll to position [3000, 0]
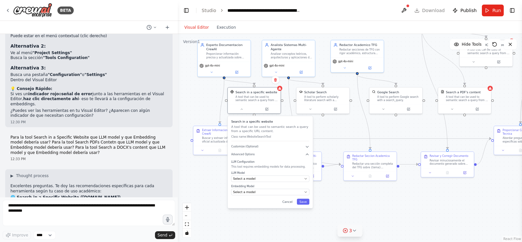
drag, startPoint x: 216, startPoint y: 210, endPoint x: 228, endPoint y: 169, distance: 43.1
click at [228, 169] on div ".deletable-edge-delete-btn { width: 20px; height: 20px; border: 0px solid #ffff…" at bounding box center [350, 138] width 344 height 208
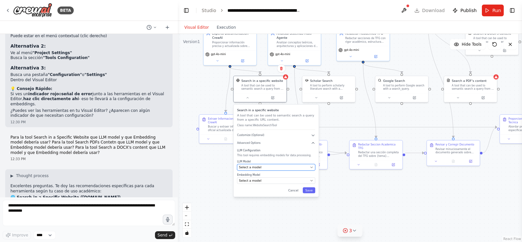
click at [308, 169] on button "Select a model" at bounding box center [276, 167] width 78 height 7
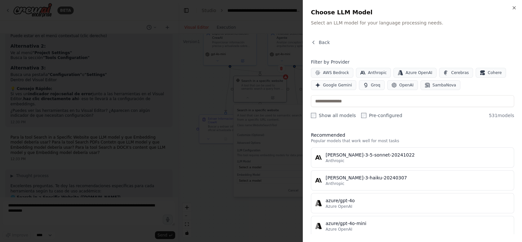
click at [211, 126] on div at bounding box center [261, 121] width 522 height 242
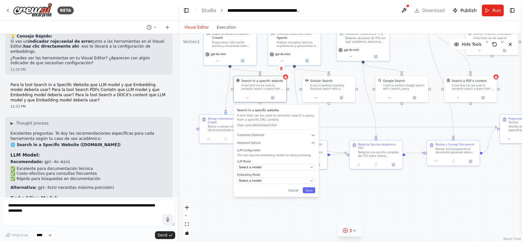
scroll to position [3052, 0]
click at [291, 167] on div "Select a model" at bounding box center [273, 167] width 69 height 4
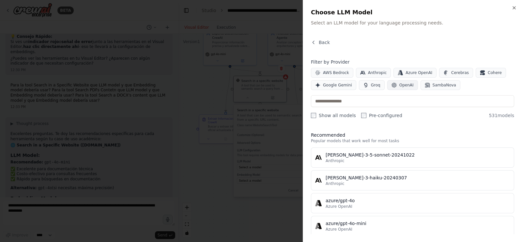
click at [391, 85] on icon "button" at bounding box center [393, 85] width 5 height 5
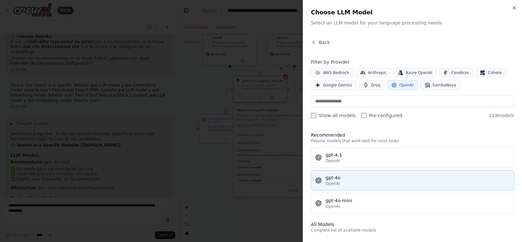
click at [350, 177] on div "gpt-4o" at bounding box center [417, 177] width 184 height 7
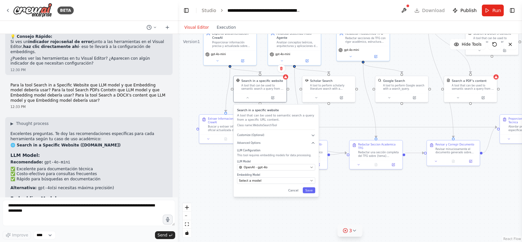
click at [311, 184] on div "Search in a specific website A tool that can be used to semantic search a query…" at bounding box center [275, 151] width 85 height 92
click at [296, 183] on button "Select a model" at bounding box center [276, 180] width 78 height 7
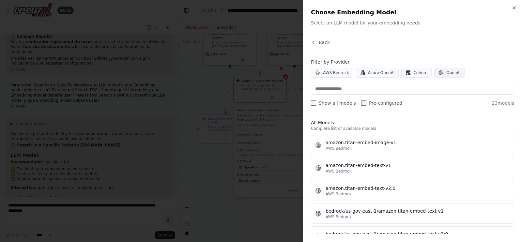
click at [446, 73] on span "OpenAI" at bounding box center [453, 72] width 14 height 5
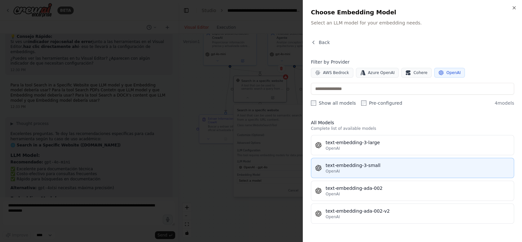
click at [385, 163] on div "text-embedding-3-small" at bounding box center [417, 165] width 184 height 7
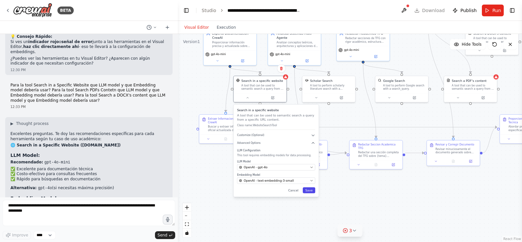
click at [308, 191] on button "Save" at bounding box center [309, 190] width 12 height 6
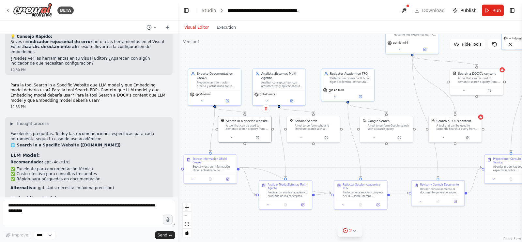
drag, startPoint x: 248, startPoint y: 187, endPoint x: 233, endPoint y: 227, distance: 42.0
click at [233, 227] on div ".deletable-edge-delete-btn { width: 20px; height: 20px; border: 0px solid #ffff…" at bounding box center [350, 138] width 344 height 208
click at [187, 216] on icon "zoom out" at bounding box center [187, 216] width 4 height 1
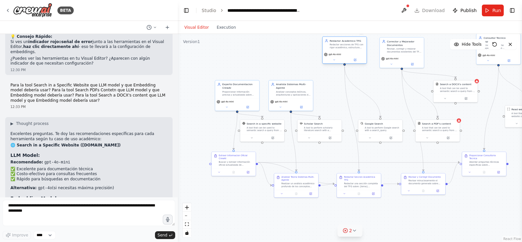
drag, startPoint x: 359, startPoint y: 90, endPoint x: 355, endPoint y: 48, distance: 42.2
click at [355, 48] on div "Redactar secciones de TFG con rigor académico, estructura adecuada y referencia…" at bounding box center [347, 46] width 35 height 6
drag, startPoint x: 294, startPoint y: 93, endPoint x: 297, endPoint y: 49, distance: 43.8
click at [297, 49] on div "Analizar conceptos teóricos, arquitecturas y aplicaciones de sistemas multi-age…" at bounding box center [296, 50] width 35 height 6
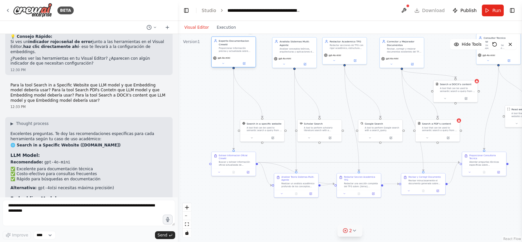
drag, startPoint x: 246, startPoint y: 92, endPoint x: 242, endPoint y: 48, distance: 44.5
click at [242, 48] on div "Proporcionar información precisa y actualizada sobre CrewAI basada en la docume…" at bounding box center [236, 50] width 35 height 6
drag, startPoint x: 244, startPoint y: 50, endPoint x: 245, endPoint y: 54, distance: 3.7
click at [245, 54] on div "Proporcionar información precisa y actualizada sobre CrewAI basada en la docume…" at bounding box center [236, 51] width 35 height 6
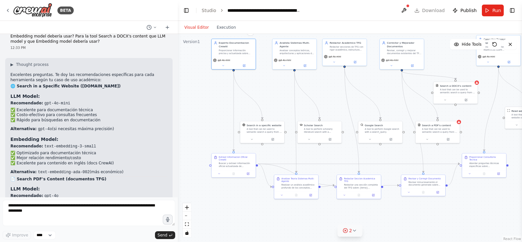
scroll to position [3112, 0]
click at [429, 139] on button at bounding box center [427, 138] width 20 height 4
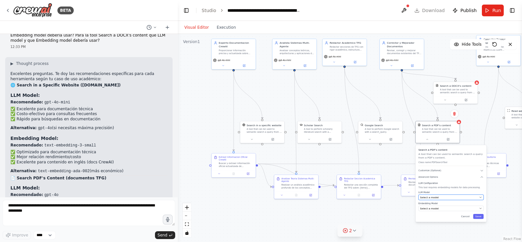
click at [478, 197] on button "Select a model" at bounding box center [450, 197] width 65 height 5
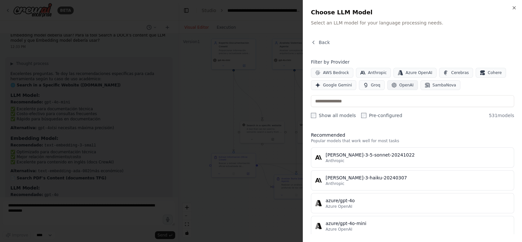
click at [401, 83] on span "OpenAI" at bounding box center [406, 84] width 14 height 5
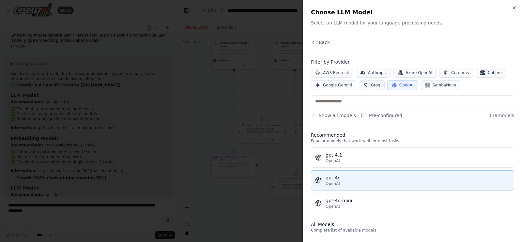
click at [350, 182] on div "OpenAI" at bounding box center [417, 183] width 184 height 5
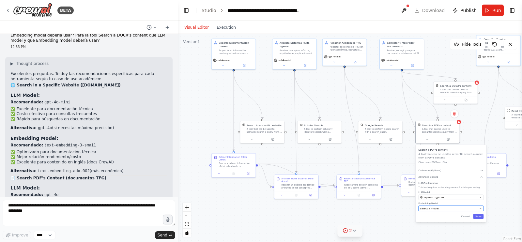
click at [446, 210] on button "Select a model" at bounding box center [450, 208] width 65 height 5
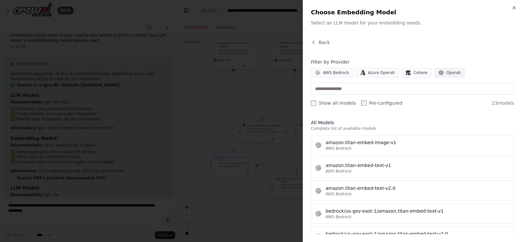
click at [446, 71] on span "OpenAI" at bounding box center [453, 72] width 14 height 5
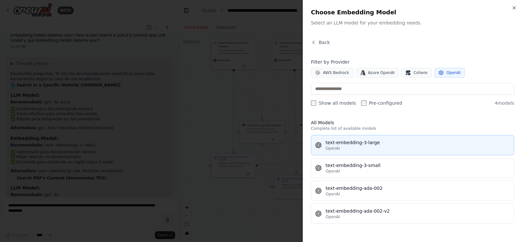
click at [372, 145] on div "text-embedding-3-large" at bounding box center [417, 142] width 184 height 7
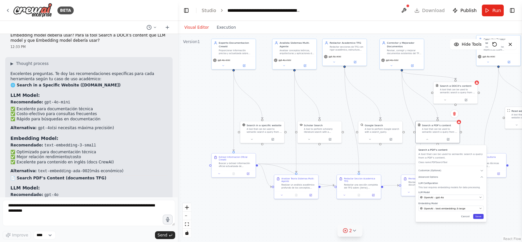
click at [481, 216] on button "Save" at bounding box center [478, 216] width 10 height 5
click at [473, 117] on div ".deletable-edge-delete-btn { width: 20px; height: 20px; border: 0px solid #ffff…" at bounding box center [350, 138] width 344 height 208
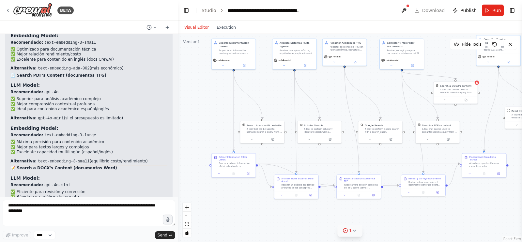
scroll to position [3219, 0]
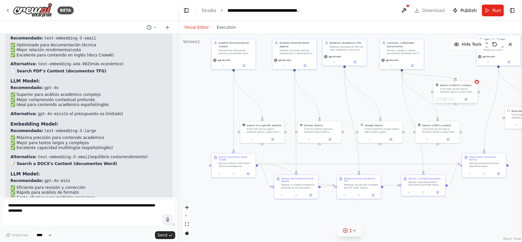
click at [445, 98] on icon at bounding box center [444, 99] width 3 height 3
click at [475, 159] on div "Select a model" at bounding box center [467, 158] width 58 height 4
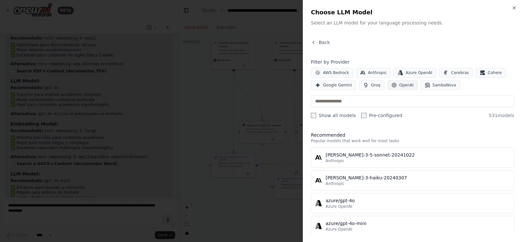
click at [399, 85] on span "OpenAI" at bounding box center [406, 84] width 14 height 5
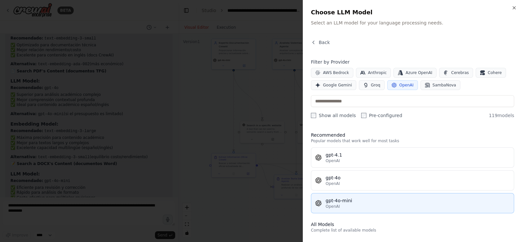
click at [351, 193] on button "gpt-4o-mini OpenAI" at bounding box center [412, 203] width 203 height 20
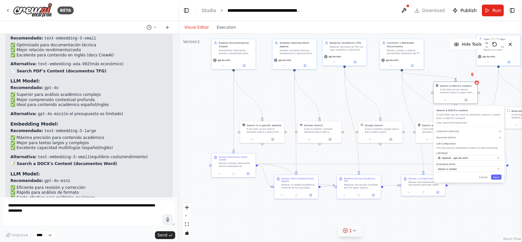
click at [494, 171] on div "Embedding Model Select a model" at bounding box center [468, 167] width 65 height 9
click at [492, 171] on button "Select a model" at bounding box center [468, 168] width 65 height 5
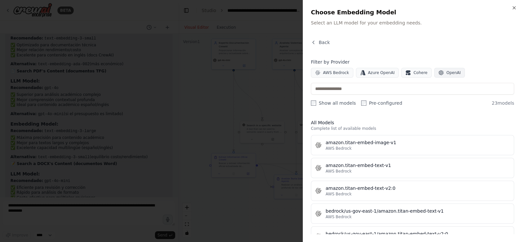
click at [441, 76] on button "OpenAI" at bounding box center [449, 73] width 31 height 10
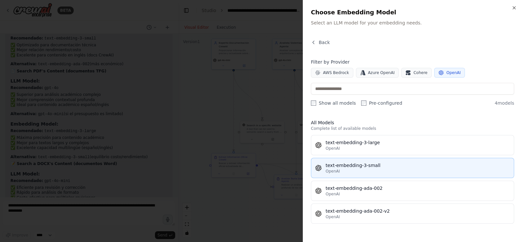
click at [368, 164] on div "text-embedding-3-small" at bounding box center [417, 165] width 184 height 7
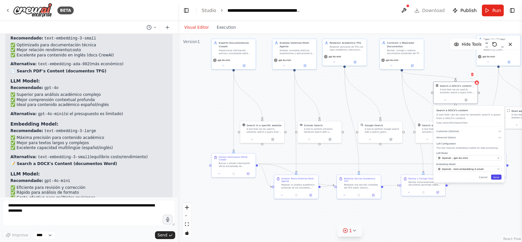
click at [500, 179] on button "Save" at bounding box center [496, 176] width 10 height 5
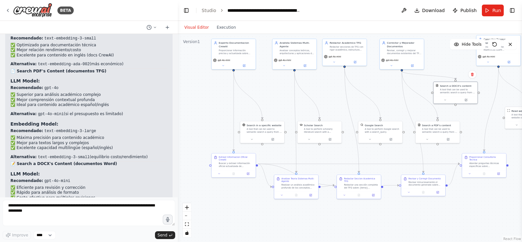
click at [466, 215] on div ".deletable-edge-delete-btn { width: 20px; height: 20px; border: 0px solid #ffff…" at bounding box center [350, 138] width 344 height 208
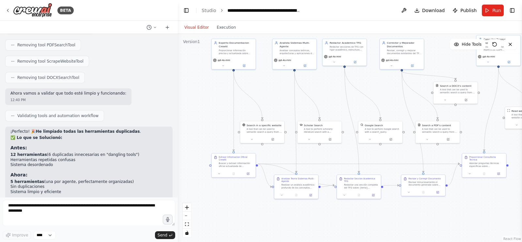
scroll to position [3869, 0]
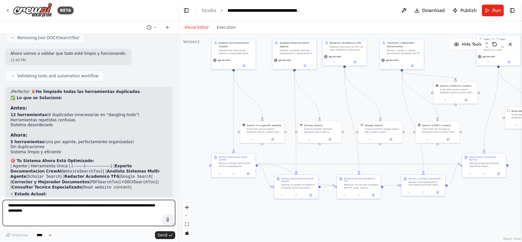
click at [96, 217] on textarea "**********" at bounding box center [89, 213] width 172 height 26
type textarea "**********"
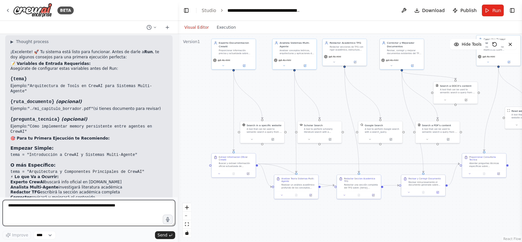
scroll to position [4155, 0]
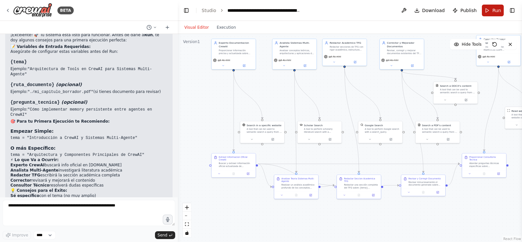
click at [489, 7] on button "Run" at bounding box center [493, 11] width 22 height 12
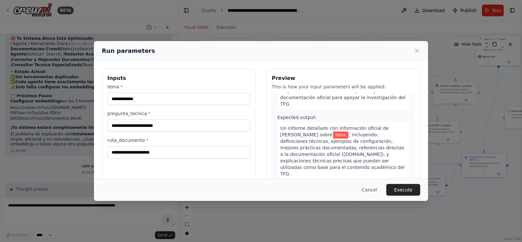
scroll to position [54, 0]
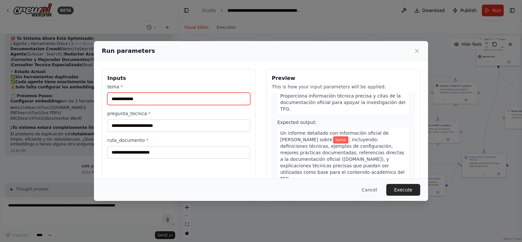
click at [183, 96] on input "tema *" at bounding box center [178, 99] width 143 height 12
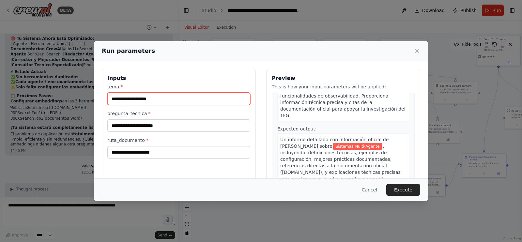
type input "**********"
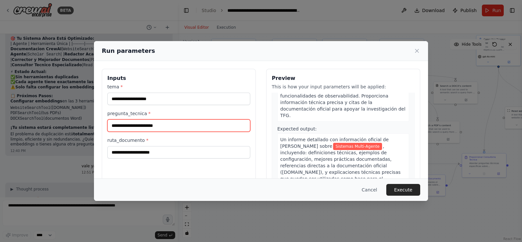
click at [175, 123] on input "pregunta_tecnica *" at bounding box center [178, 125] width 143 height 12
click at [59, 149] on div "**********" at bounding box center [261, 121] width 522 height 242
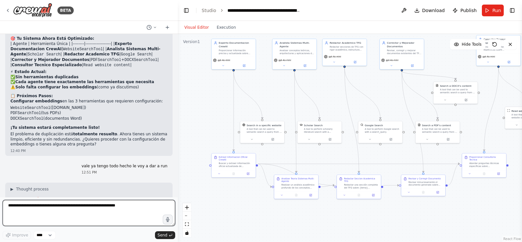
click at [65, 213] on textarea at bounding box center [89, 213] width 172 height 26
click at [31, 206] on textarea "**********" at bounding box center [89, 213] width 172 height 26
click at [34, 206] on textarea "**********" at bounding box center [89, 213] width 172 height 26
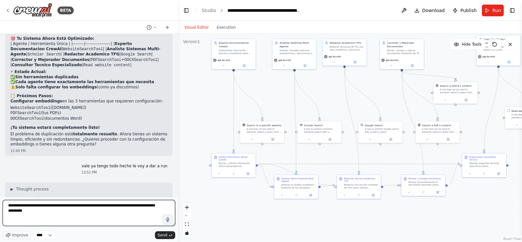
click at [25, 206] on textarea "**********" at bounding box center [89, 213] width 172 height 26
click at [56, 213] on textarea "**********" at bounding box center [89, 213] width 172 height 26
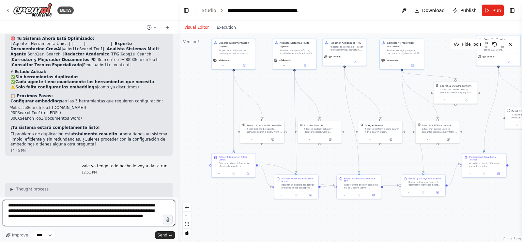
type textarea "**********"
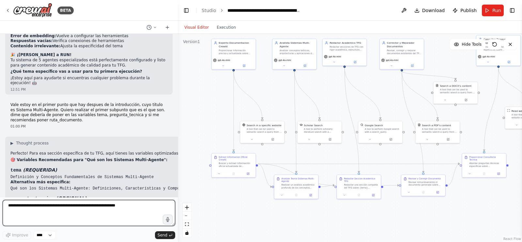
scroll to position [4342, 0]
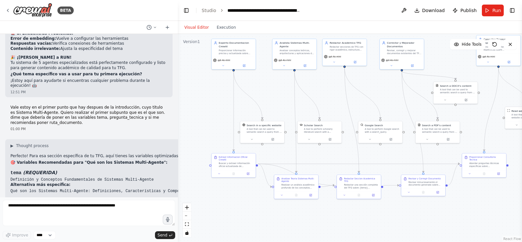
click at [90, 217] on code "¿Cómo se define formalmente un sistema multi-agente y cuáles son sus propiedade…" at bounding box center [134, 219] width 249 height 5
click at [103, 198] on h3 "pregunta_tecnica (OPCIONAL)" at bounding box center [187, 201] width 354 height 7
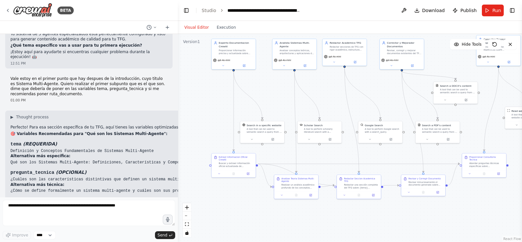
scroll to position [4375, 0]
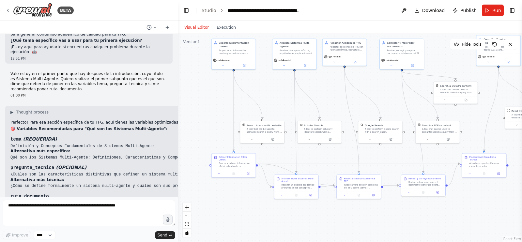
click at [145, 155] on code "Qué son los Sistemas Multi-Agente: Definiciones, Características y Componentes …" at bounding box center [111, 157] width 202 height 5
copy div "Qué son los Sistemas Multi-Agente: Definiciones, Características y Componentes …"
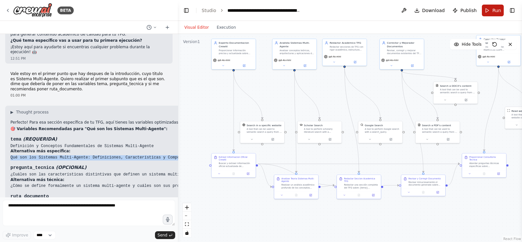
click at [490, 11] on button "Run" at bounding box center [493, 11] width 22 height 12
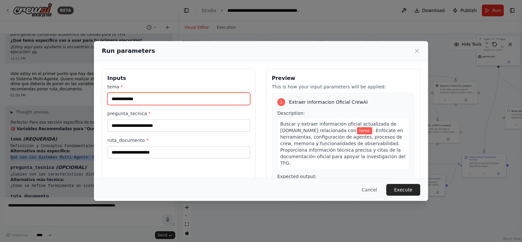
click at [167, 101] on input "tema *" at bounding box center [178, 99] width 143 height 12
paste input "**********"
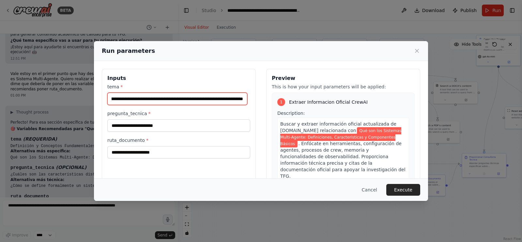
type input "**********"
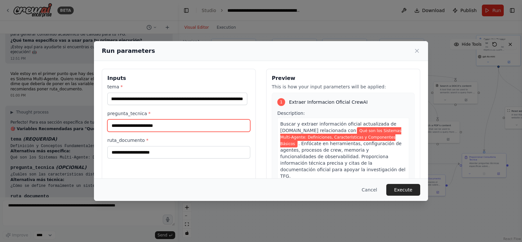
click at [164, 123] on input "pregunta_tecnica *" at bounding box center [178, 125] width 143 height 12
click at [419, 51] on icon at bounding box center [416, 51] width 7 height 7
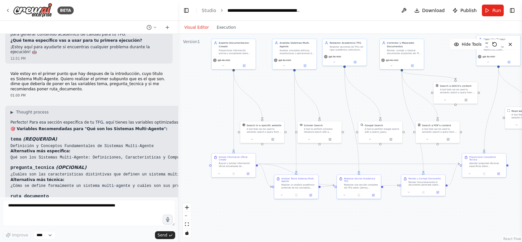
click at [128, 184] on code "¿Cómo se define formalmente un sistema multi-agente y cuáles son sus propiedade…" at bounding box center [134, 186] width 249 height 5
copy div "¿Cómo se define formalmente un sistema multi-agente y cuáles son sus propiedade…"
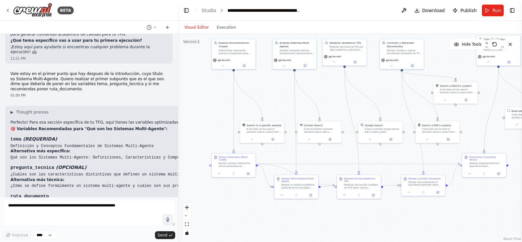
copy div "¿Cuáles son las características distintivas que definen un sistema multi-agente…"
click at [503, 9] on button "Run" at bounding box center [493, 11] width 22 height 12
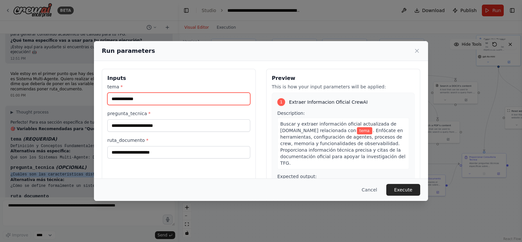
click at [196, 100] on input "tema *" at bounding box center [178, 99] width 143 height 12
paste input "**********"
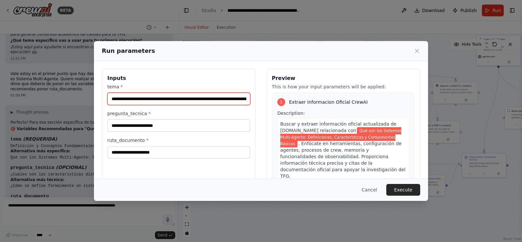
scroll to position [0, 46]
type input "**********"
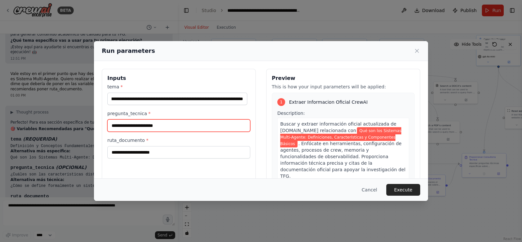
click at [182, 123] on input "pregunta_tecnica *" at bounding box center [178, 125] width 143 height 12
paste input "**********"
type input "**********"
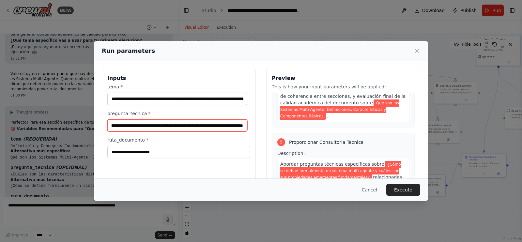
scroll to position [680, 0]
click at [201, 125] on input "**********" at bounding box center [177, 125] width 140 height 12
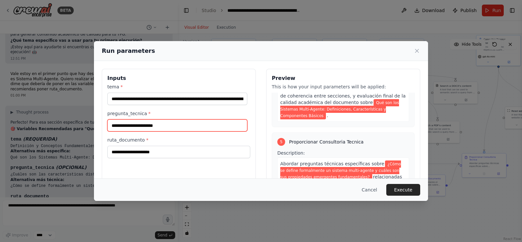
scroll to position [0, 0]
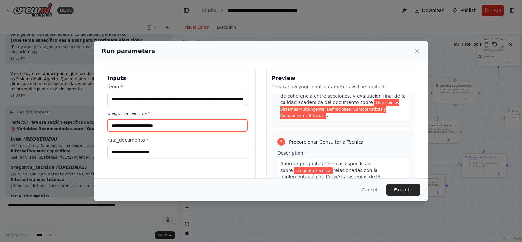
paste input "**********"
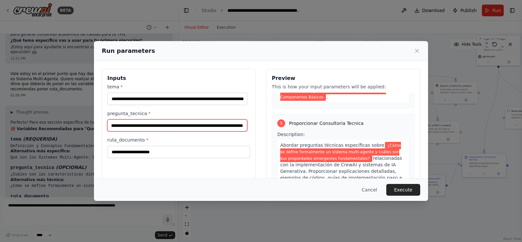
scroll to position [712, 0]
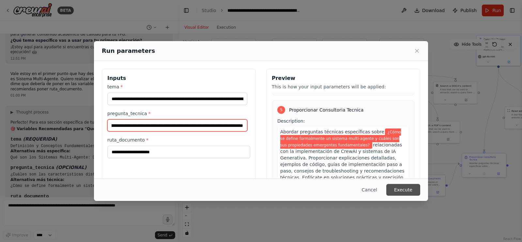
type input "**********"
click at [395, 184] on button "Execute" at bounding box center [403, 190] width 34 height 12
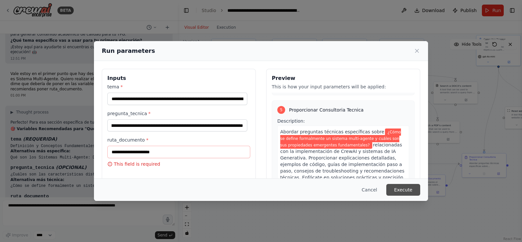
scroll to position [0, 0]
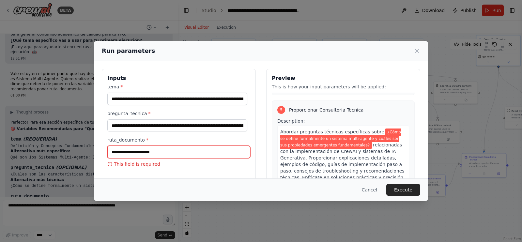
click at [228, 151] on input "ruta_documento *" at bounding box center [178, 152] width 143 height 12
click at [72, 122] on div "**********" at bounding box center [261, 121] width 522 height 242
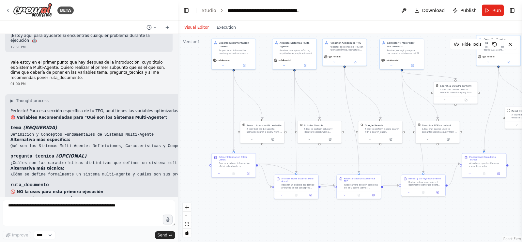
scroll to position [4392, 0]
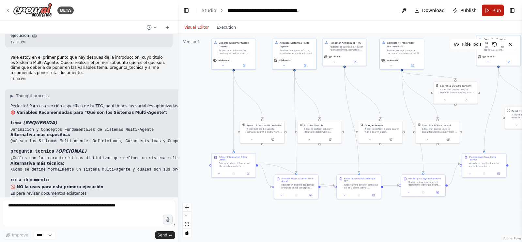
click at [491, 11] on button "Run" at bounding box center [493, 11] width 22 height 12
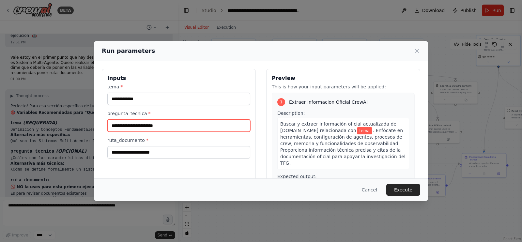
click at [173, 127] on input "pregunta_tecnica *" at bounding box center [178, 125] width 143 height 12
paste input "**********"
type input "**********"
click at [173, 127] on input "**********" at bounding box center [177, 125] width 140 height 12
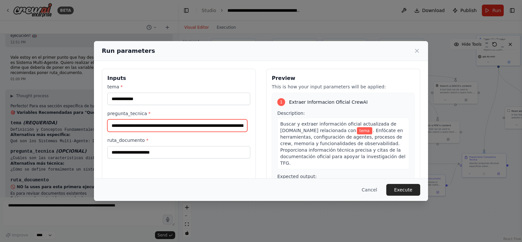
click at [173, 127] on input "**********" at bounding box center [177, 125] width 140 height 12
paste input "**********"
type input "*"
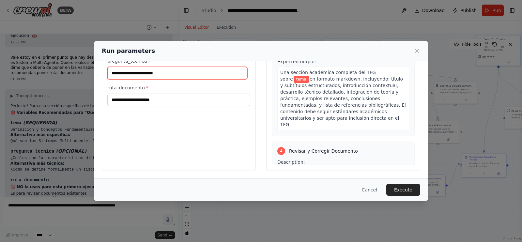
scroll to position [389, 0]
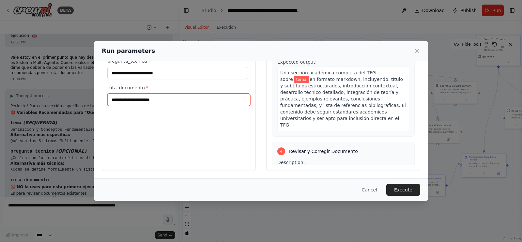
click at [164, 100] on input "ruta_documento *" at bounding box center [178, 100] width 143 height 12
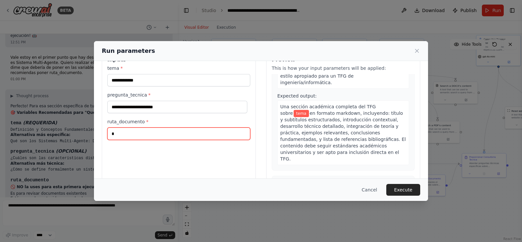
scroll to position [21, 0]
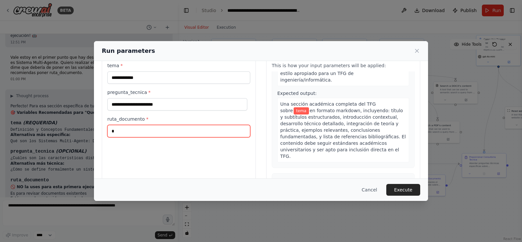
type input "*"
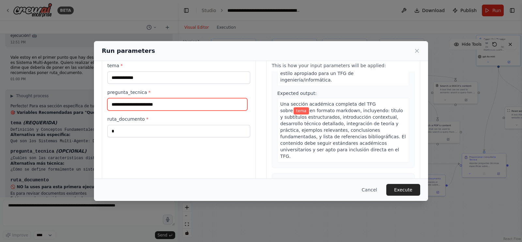
click at [173, 107] on input "pregunta_tecnica *" at bounding box center [177, 104] width 140 height 12
paste input "**********"
type input "**********"
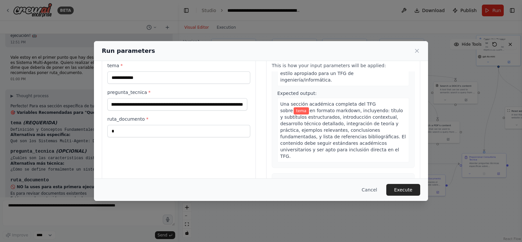
click at [137, 70] on div "tema *" at bounding box center [178, 73] width 143 height 22
click at [132, 77] on input "tema *" at bounding box center [178, 77] width 143 height 12
click at [312, 108] on span "en formato markdown, incluyendo: título y subtítulos estructurados, introducció…" at bounding box center [343, 133] width 126 height 51
click at [179, 82] on input "tema *" at bounding box center [178, 77] width 143 height 12
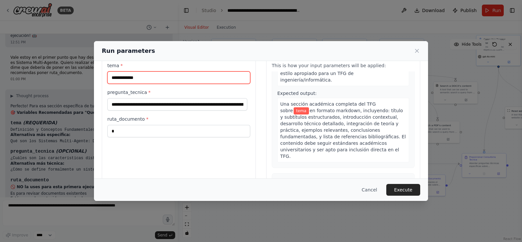
type input "**********"
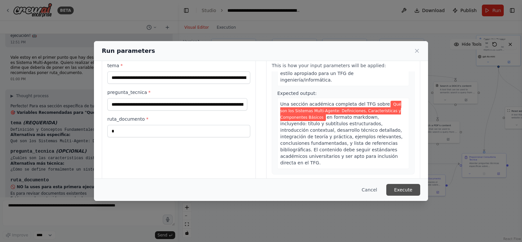
click at [404, 187] on button "Execute" at bounding box center [403, 190] width 34 height 12
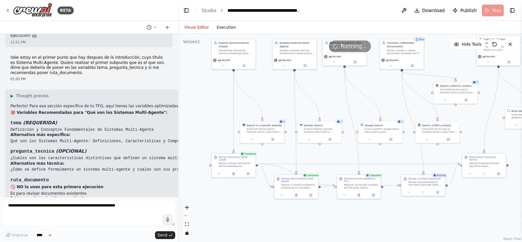
click at [218, 27] on button "Execution" at bounding box center [226, 27] width 27 height 8
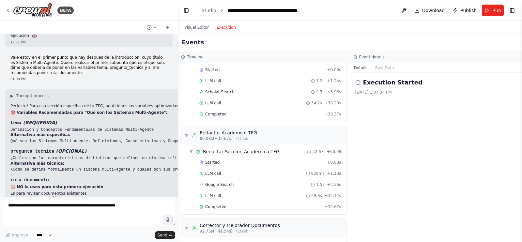
scroll to position [88, 0]
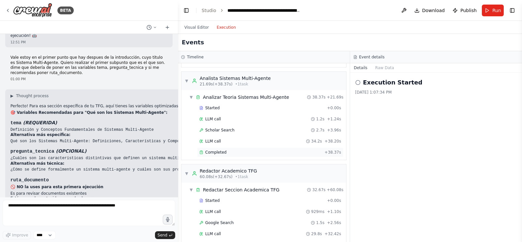
click at [249, 151] on div "Completed" at bounding box center [260, 152] width 123 height 5
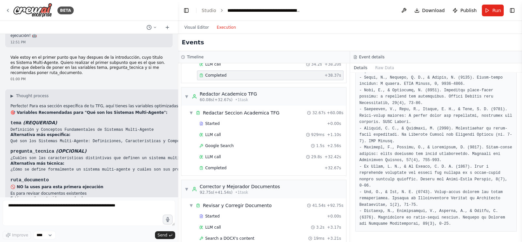
scroll to position [181, 0]
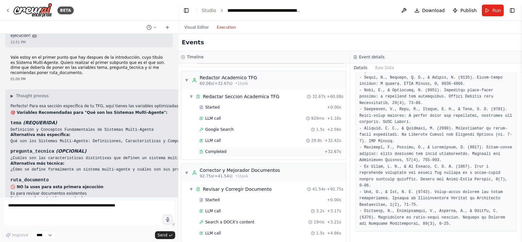
click at [256, 149] on div "Completed" at bounding box center [260, 151] width 123 height 5
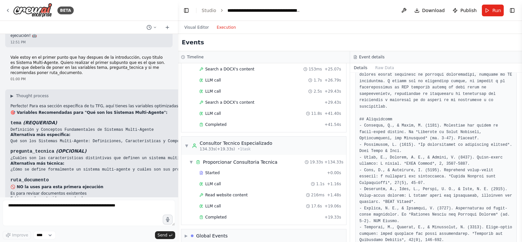
scroll to position [524, 0]
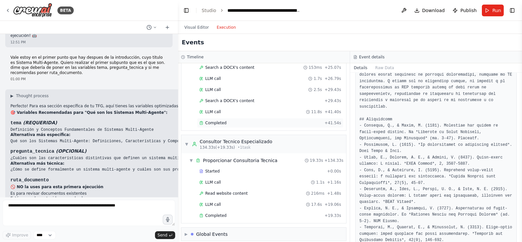
click at [237, 120] on div "Completed" at bounding box center [260, 122] width 123 height 5
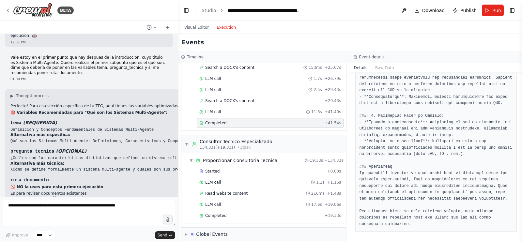
scroll to position [307, 0]
click at [256, 213] on div "Completed" at bounding box center [260, 215] width 123 height 5
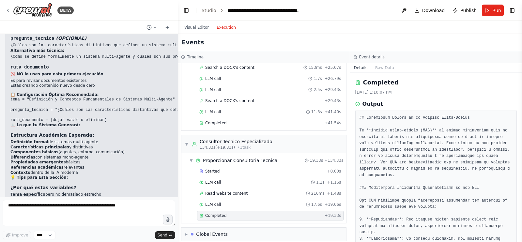
scroll to position [4509, 0]
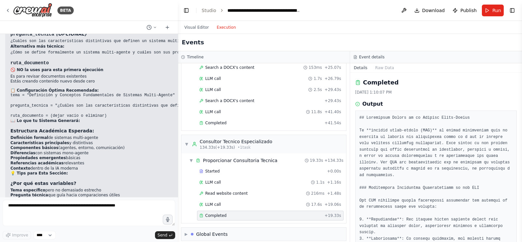
drag, startPoint x: 10, startPoint y: 118, endPoint x: 87, endPoint y: 142, distance: 79.8
click at [87, 142] on div "▶ Thought process Perfecto! Para esa sección específica de tu TFG, aquí tienes …" at bounding box center [187, 125] width 354 height 298
copy div "Resultado Esperado: Una subsección académica completa de 2-4 páginas Con rigor …"
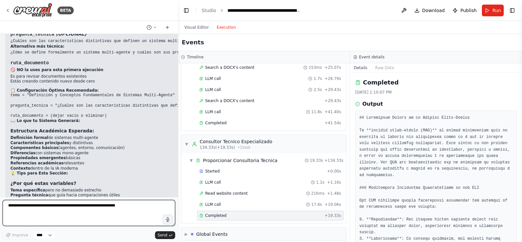
click at [69, 206] on textarea at bounding box center [89, 213] width 172 height 26
paste textarea "**********"
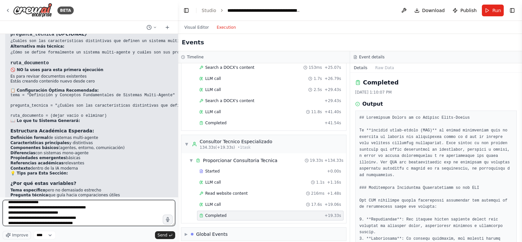
scroll to position [0, 0]
click at [8, 205] on textarea "**********" at bounding box center [89, 213] width 172 height 26
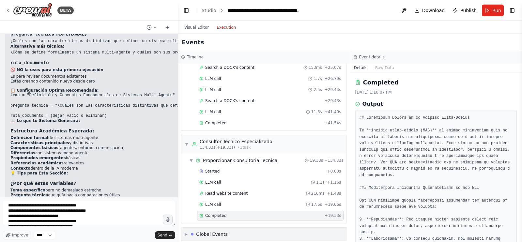
click at [198, 228] on div "▶ Global Events" at bounding box center [263, 234] width 165 height 13
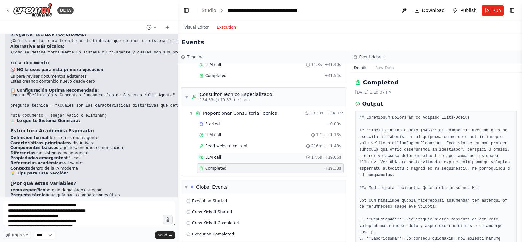
scroll to position [572, 0]
click at [205, 229] on div "Execution Completed" at bounding box center [263, 234] width 159 height 10
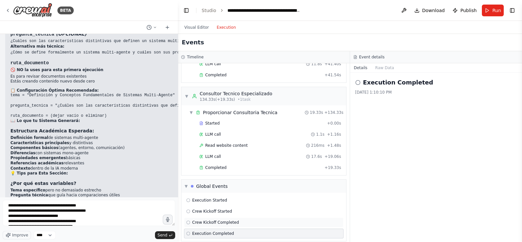
click at [205, 220] on span "Crew Kickoff Completed" at bounding box center [215, 222] width 47 height 5
click at [210, 209] on span "Crew Kickoff Started" at bounding box center [212, 211] width 40 height 5
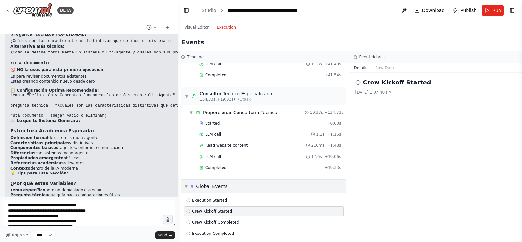
click at [202, 183] on div "Global Events" at bounding box center [212, 186] width 32 height 7
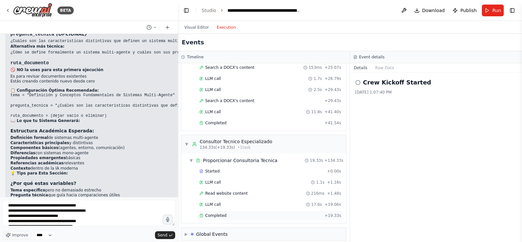
click at [209, 211] on div "Completed + 19.33s" at bounding box center [270, 216] width 146 height 10
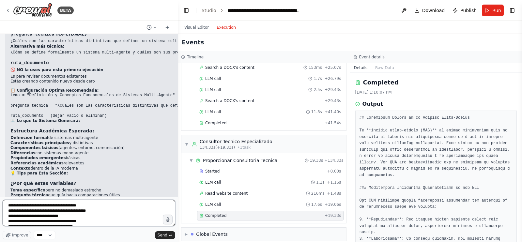
click at [49, 204] on textarea "**********" at bounding box center [89, 213] width 172 height 26
click at [49, 206] on textarea "**********" at bounding box center [89, 213] width 172 height 26
click at [90, 219] on textarea "**********" at bounding box center [89, 213] width 172 height 26
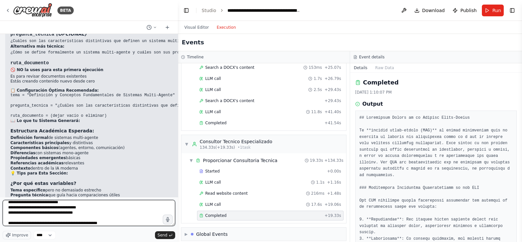
type textarea "**********"
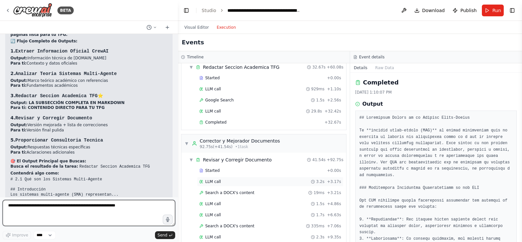
scroll to position [184, 0]
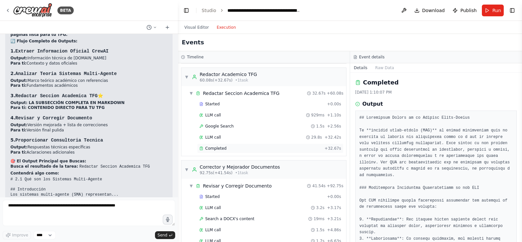
click at [241, 146] on div "Completed" at bounding box center [260, 148] width 123 height 5
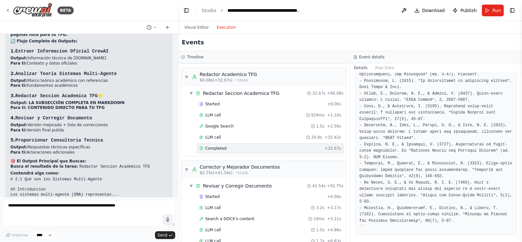
scroll to position [705, 0]
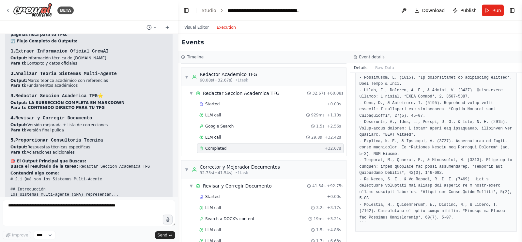
drag, startPoint x: 474, startPoint y: 182, endPoint x: 485, endPoint y: 201, distance: 22.3
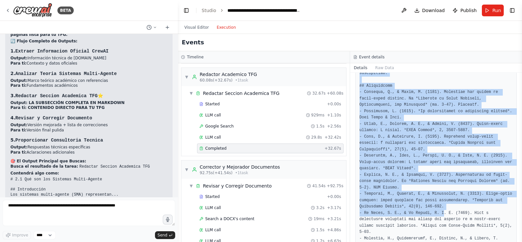
scroll to position [708, 0]
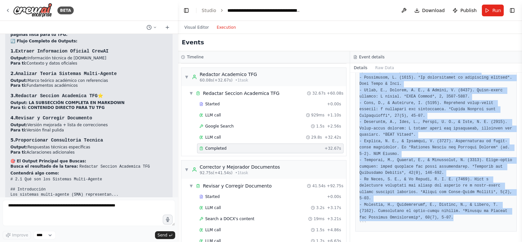
drag, startPoint x: 359, startPoint y: 123, endPoint x: 478, endPoint y: 220, distance: 153.2
copy pre "# Loremips Dolor-Sitame: Consectetura, Elitseddoeiusmo t Incididuntu Laboree ##…"
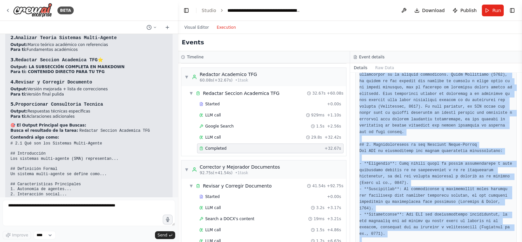
scroll to position [0, 0]
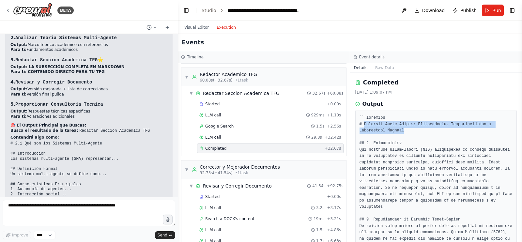
drag, startPoint x: 407, startPoint y: 130, endPoint x: 363, endPoint y: 124, distance: 44.4
copy pre "Sistemas Multi-Agente: Definiciones, Características y Componentes Básicos"
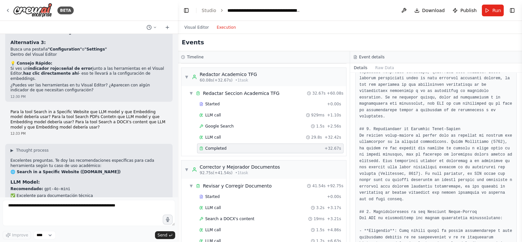
scroll to position [3019, 0]
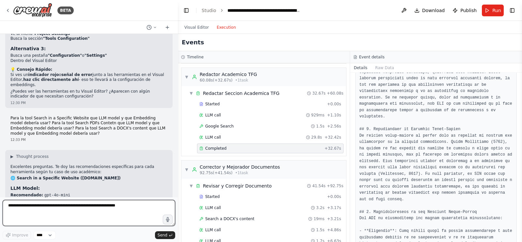
click at [84, 208] on textarea at bounding box center [89, 213] width 172 height 26
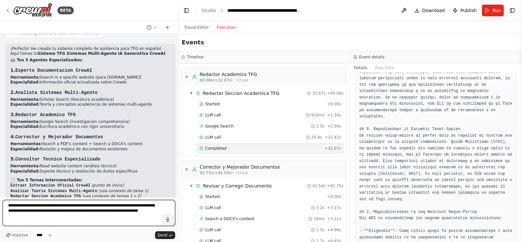
scroll to position [1850, 0]
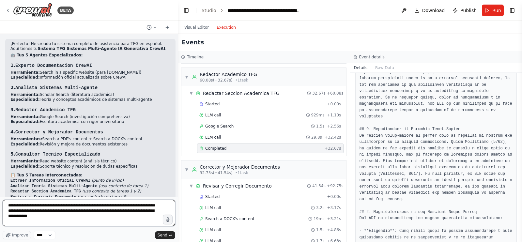
click at [60, 208] on textarea "**********" at bounding box center [89, 213] width 172 height 26
click at [41, 213] on textarea "**********" at bounding box center [89, 213] width 172 height 26
click at [36, 216] on textarea "**********" at bounding box center [89, 213] width 172 height 26
type textarea "**********"
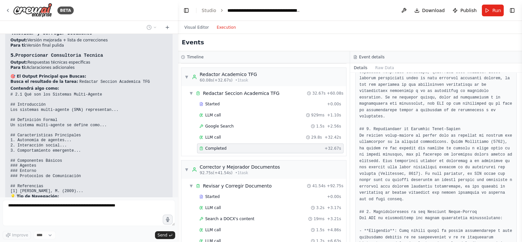
scroll to position [4963, 0]
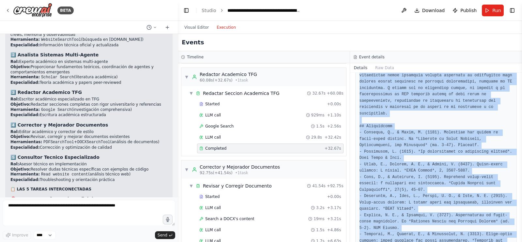
scroll to position [708, 0]
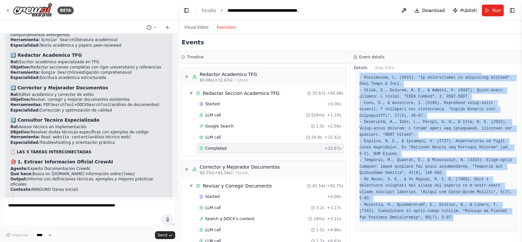
drag, startPoint x: 359, startPoint y: 123, endPoint x: 494, endPoint y: 218, distance: 164.7
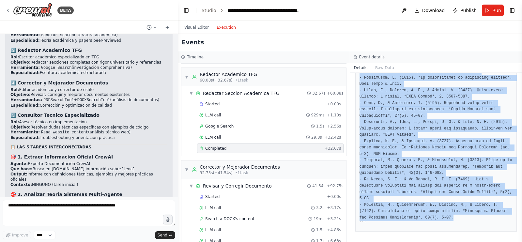
copy pre "# Loremips Dolor-Sitame: Consectetura, Elitseddoeiusmo t Incididuntu Laboree ##…"
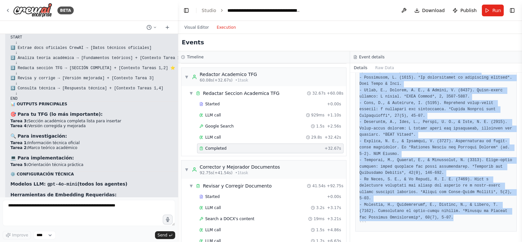
scroll to position [5674, 0]
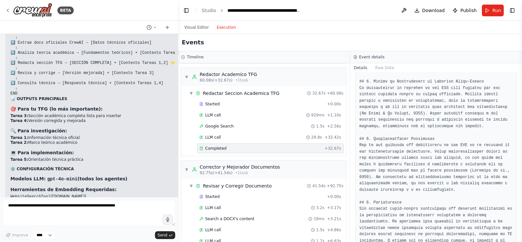
scroll to position [456, 0]
click at [348, 38] on div "Events" at bounding box center [350, 42] width 344 height 17
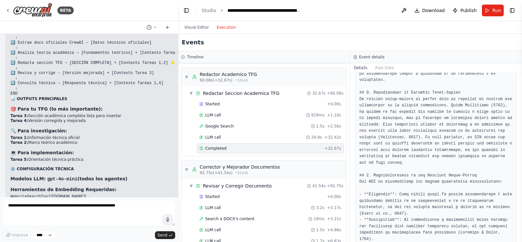
scroll to position [0, 0]
